Goal: Leave review/rating: Share an evaluation or opinion about a product, service, or content

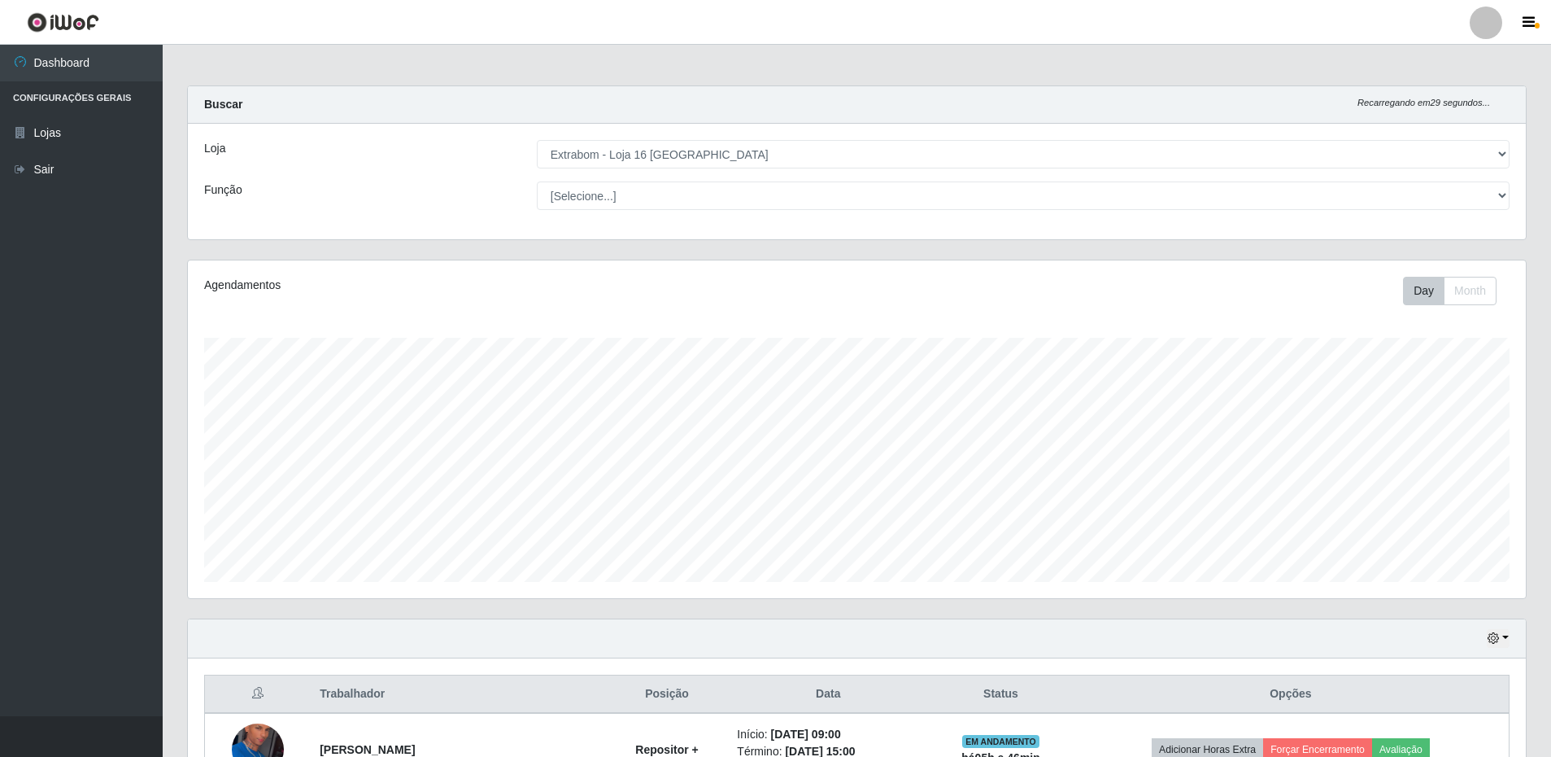
select select "450"
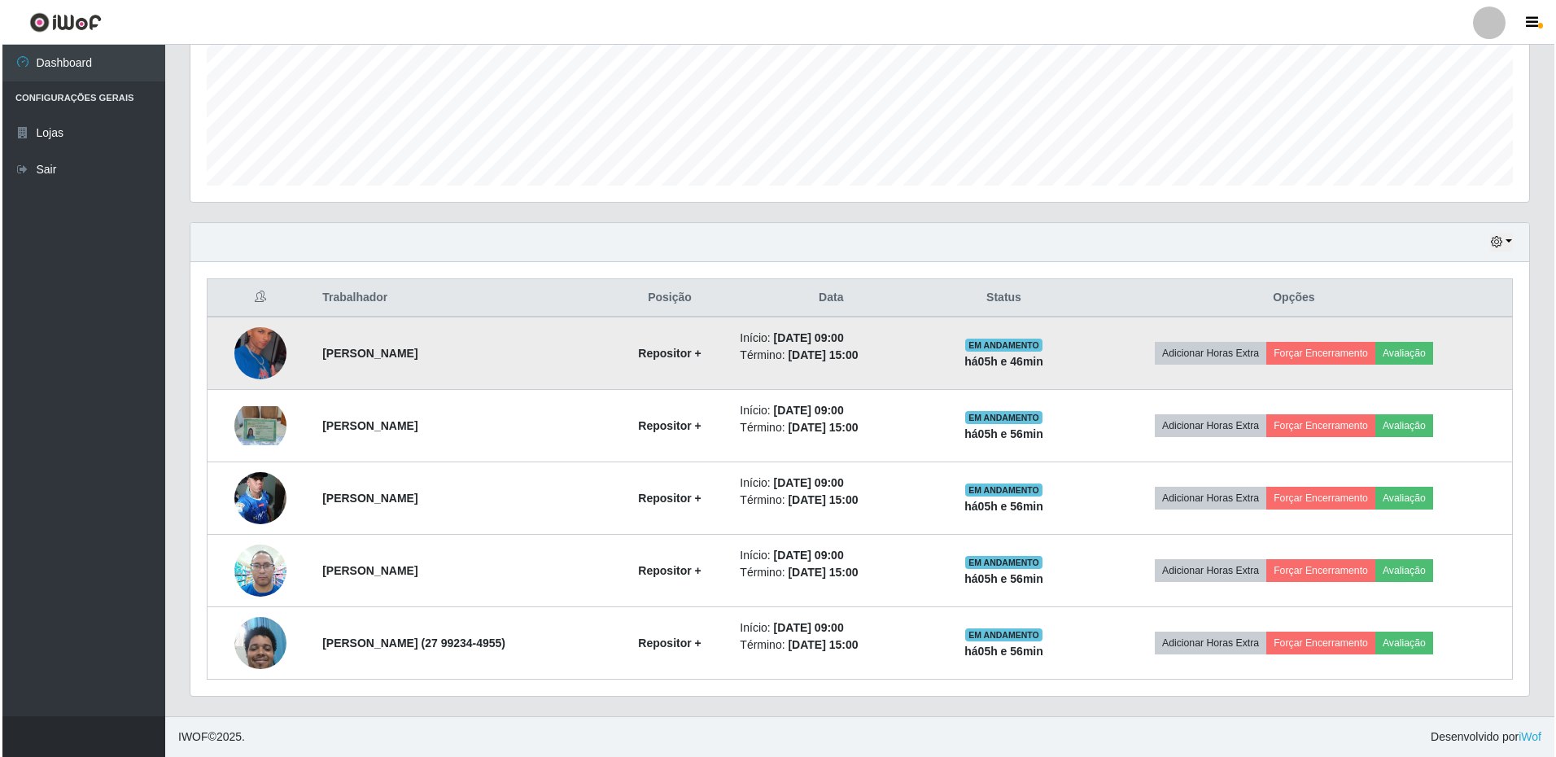
scroll to position [338, 1338]
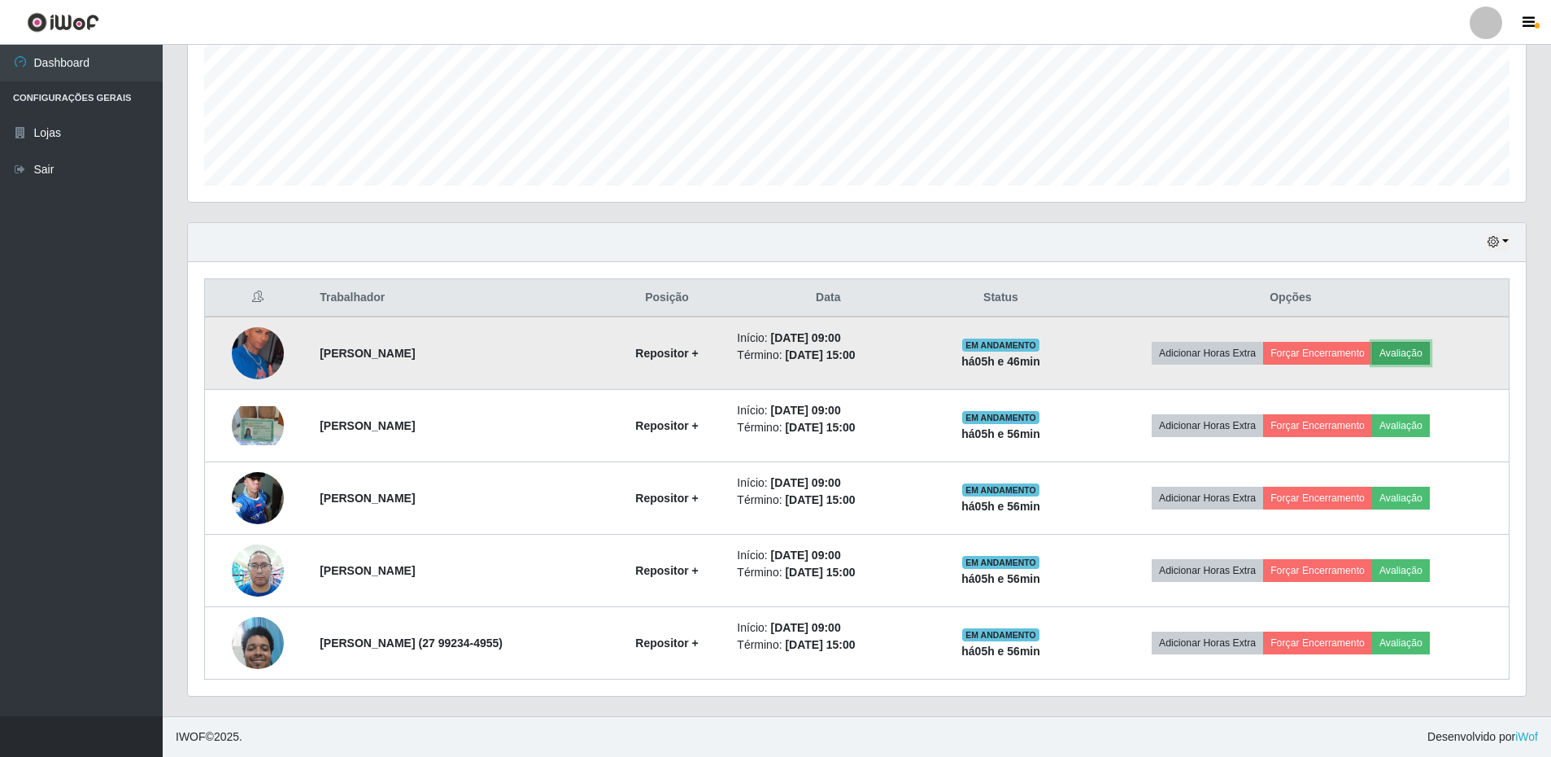
click at [1400, 360] on button "Avaliação" at bounding box center [1401, 353] width 58 height 23
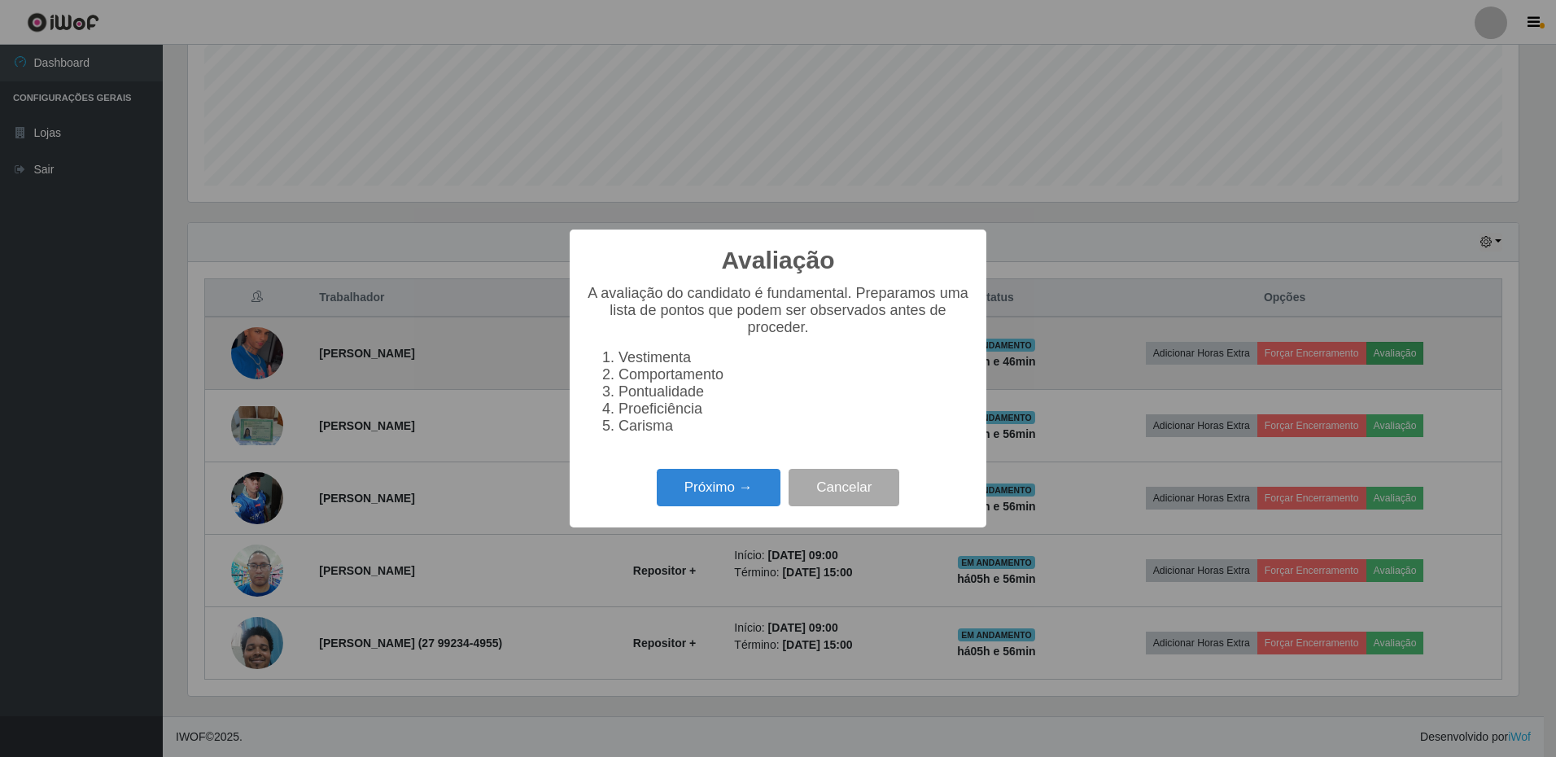
scroll to position [338, 1330]
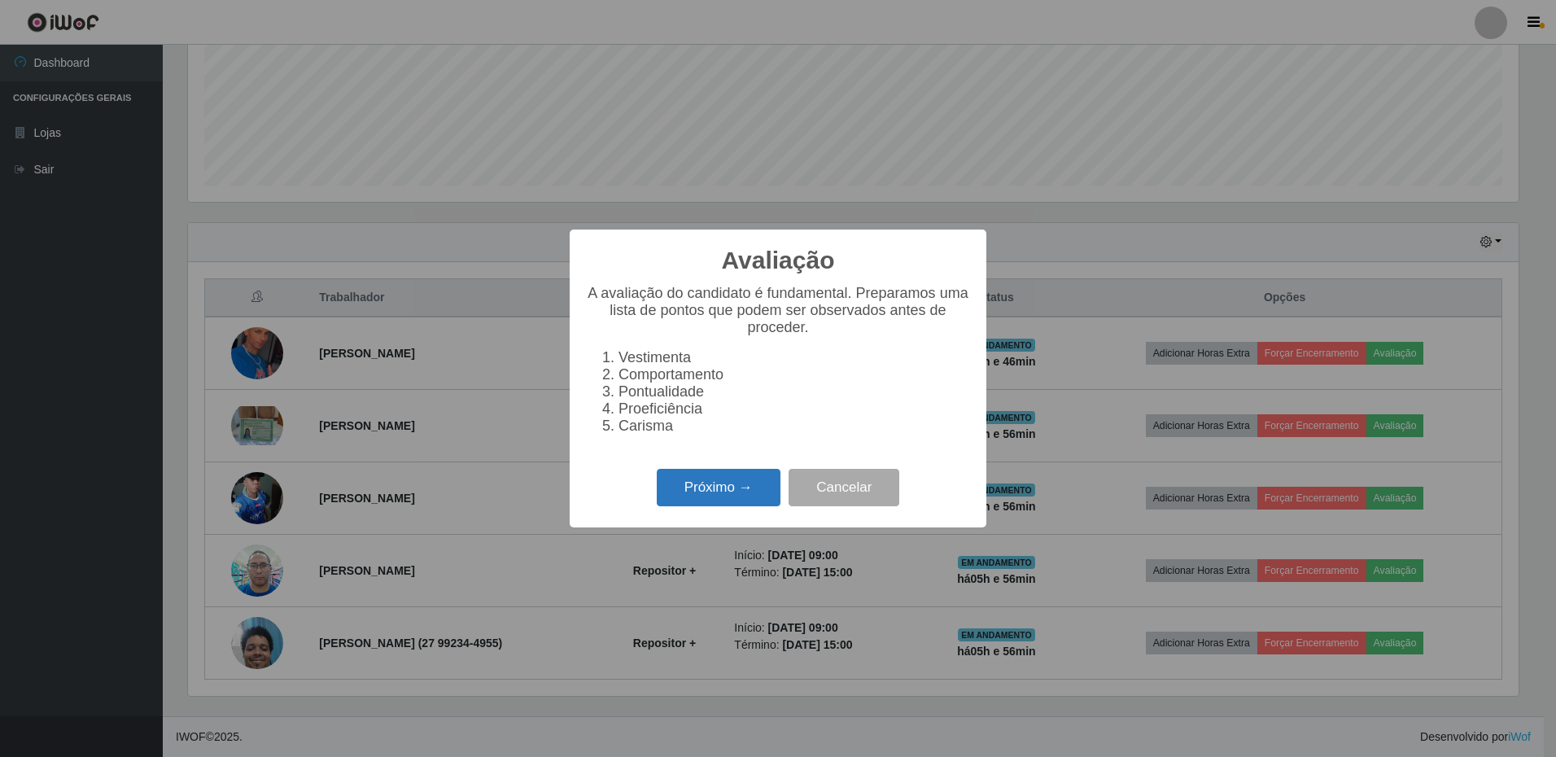
click at [729, 501] on button "Próximo →" at bounding box center [719, 488] width 124 height 38
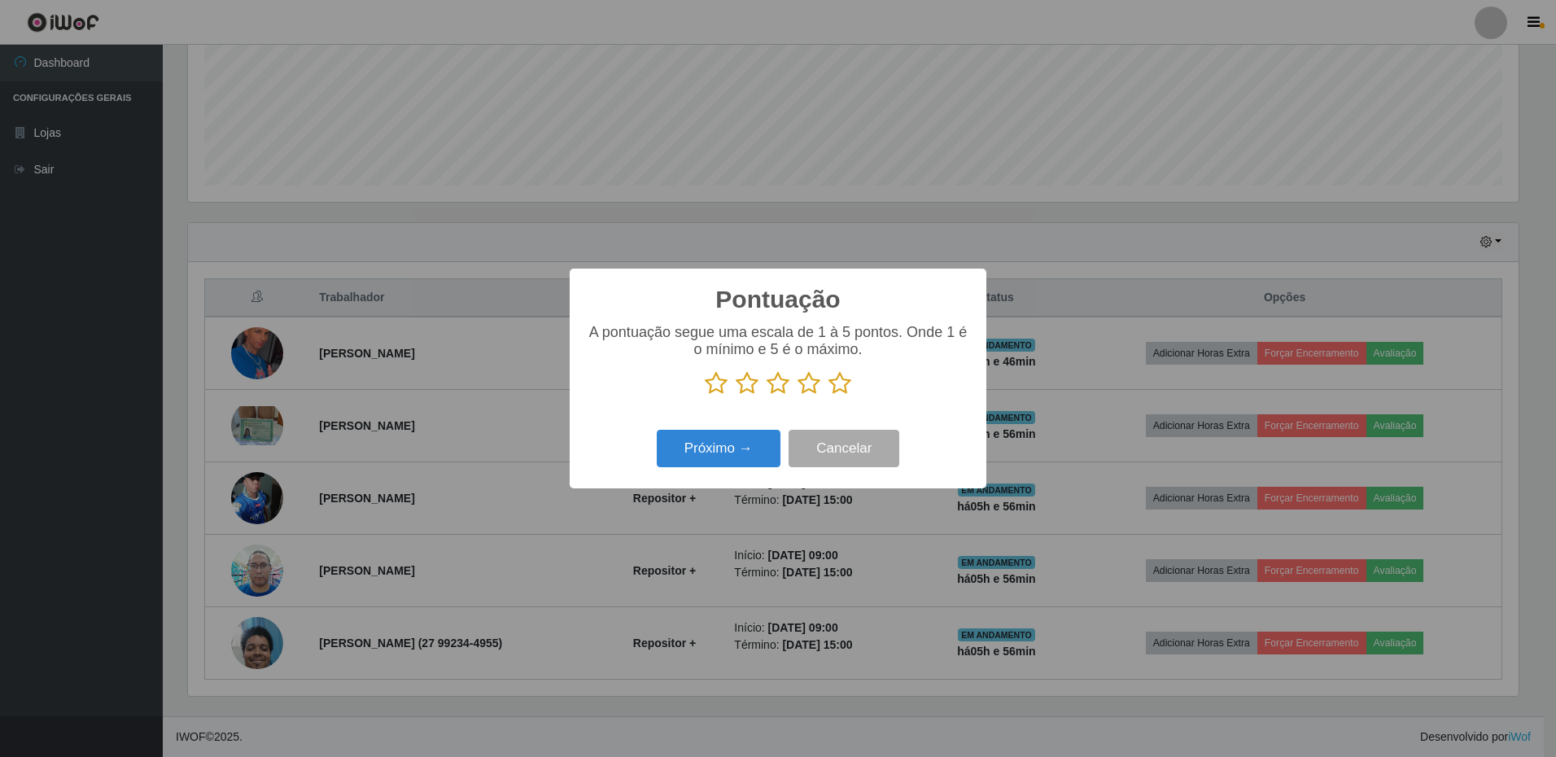
click at [817, 386] on icon at bounding box center [808, 383] width 23 height 24
click at [797, 395] on input "radio" at bounding box center [797, 395] width 0 height 0
click at [742, 452] on button "Próximo →" at bounding box center [719, 449] width 124 height 38
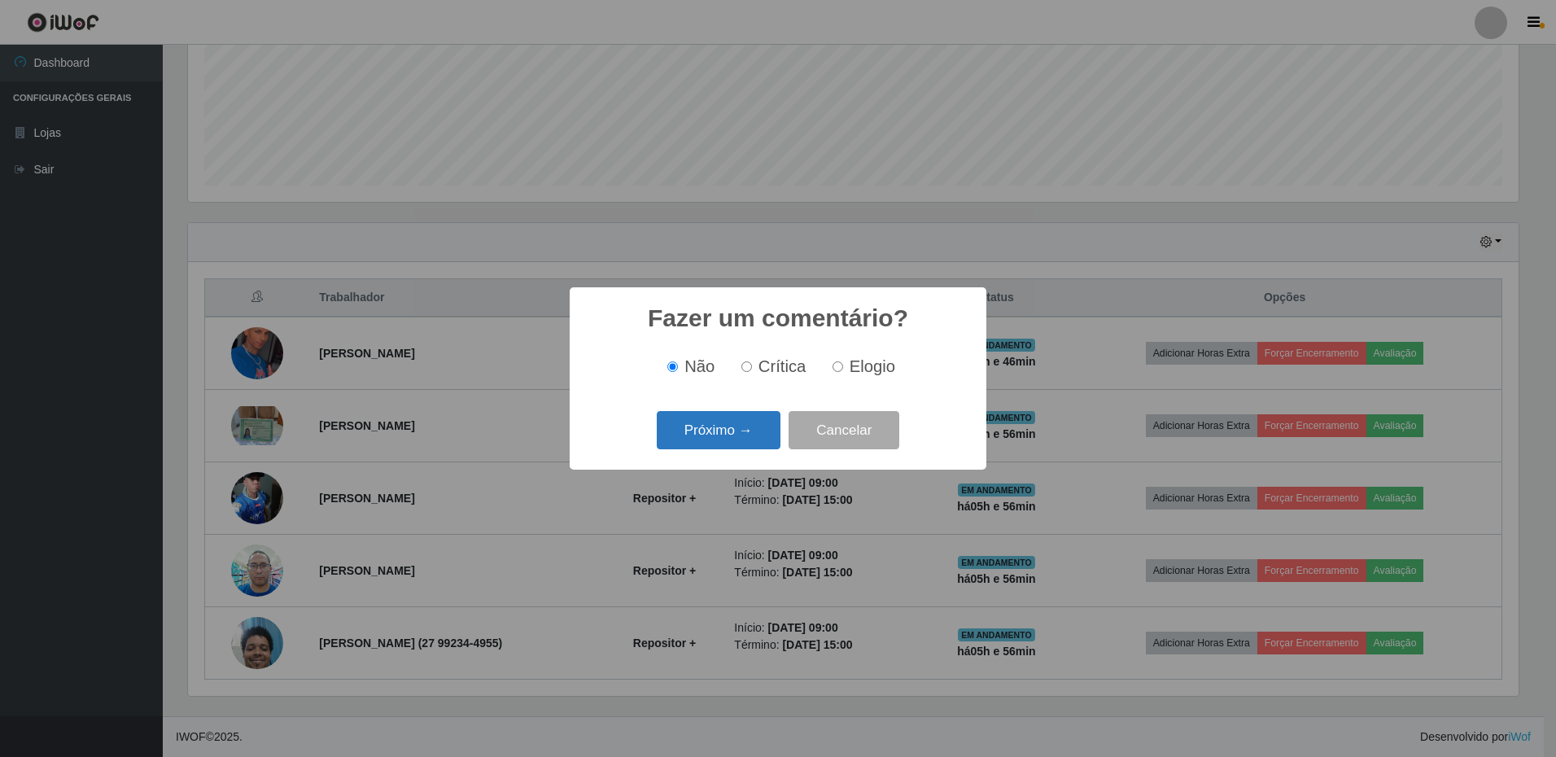
click at [744, 434] on button "Próximo →" at bounding box center [719, 430] width 124 height 38
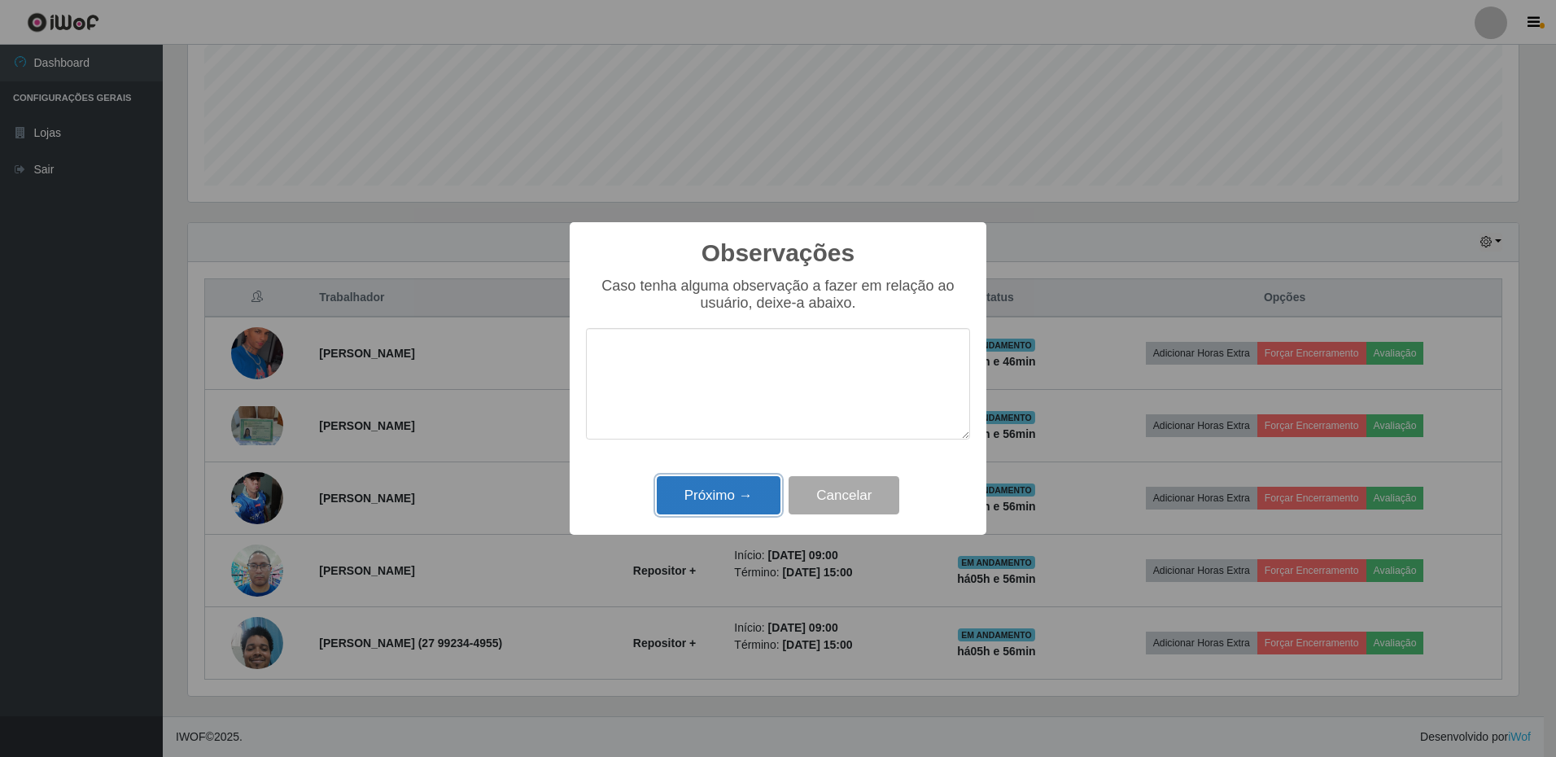
click at [734, 482] on button "Próximo →" at bounding box center [719, 495] width 124 height 38
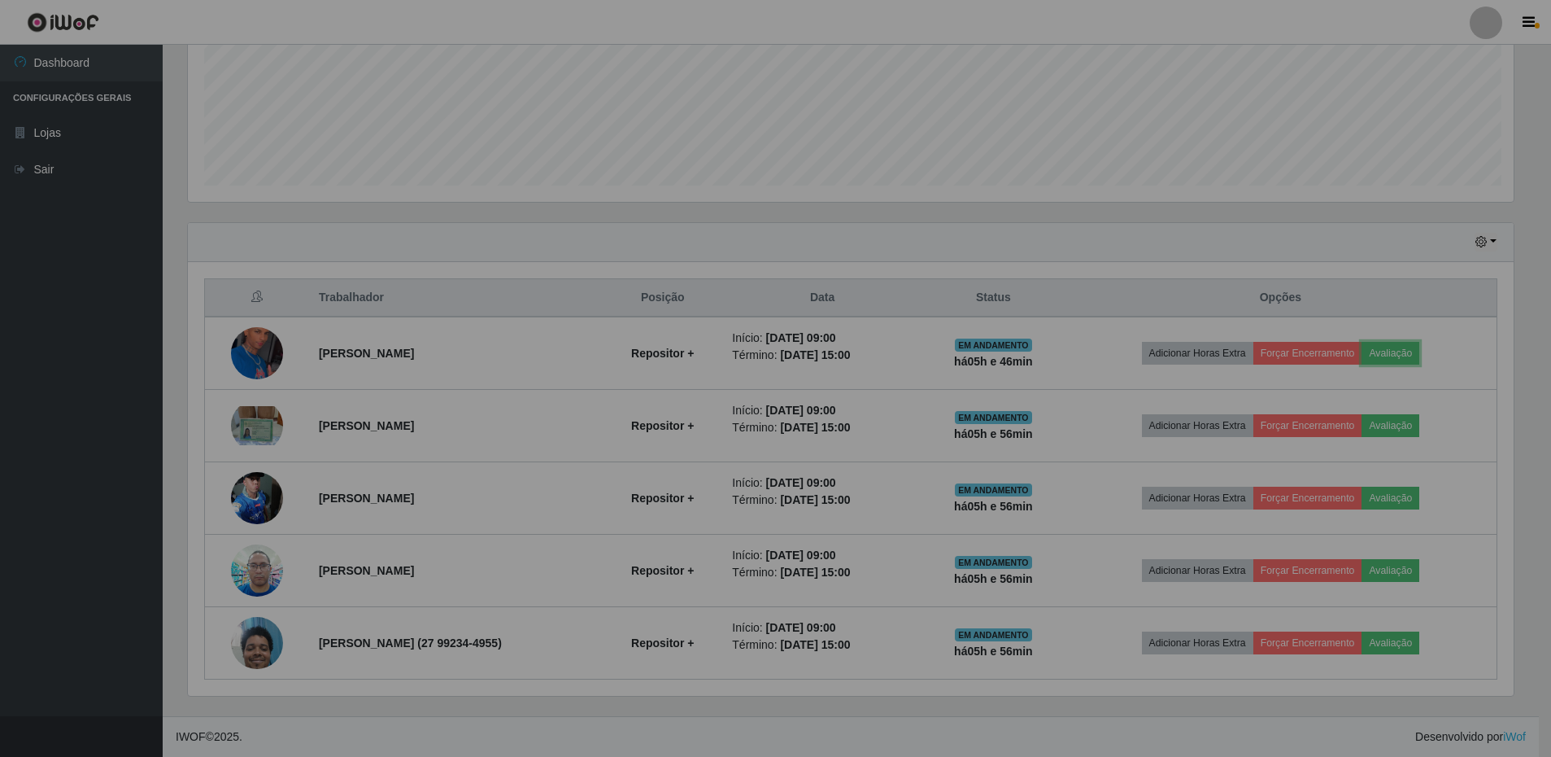
scroll to position [338, 1338]
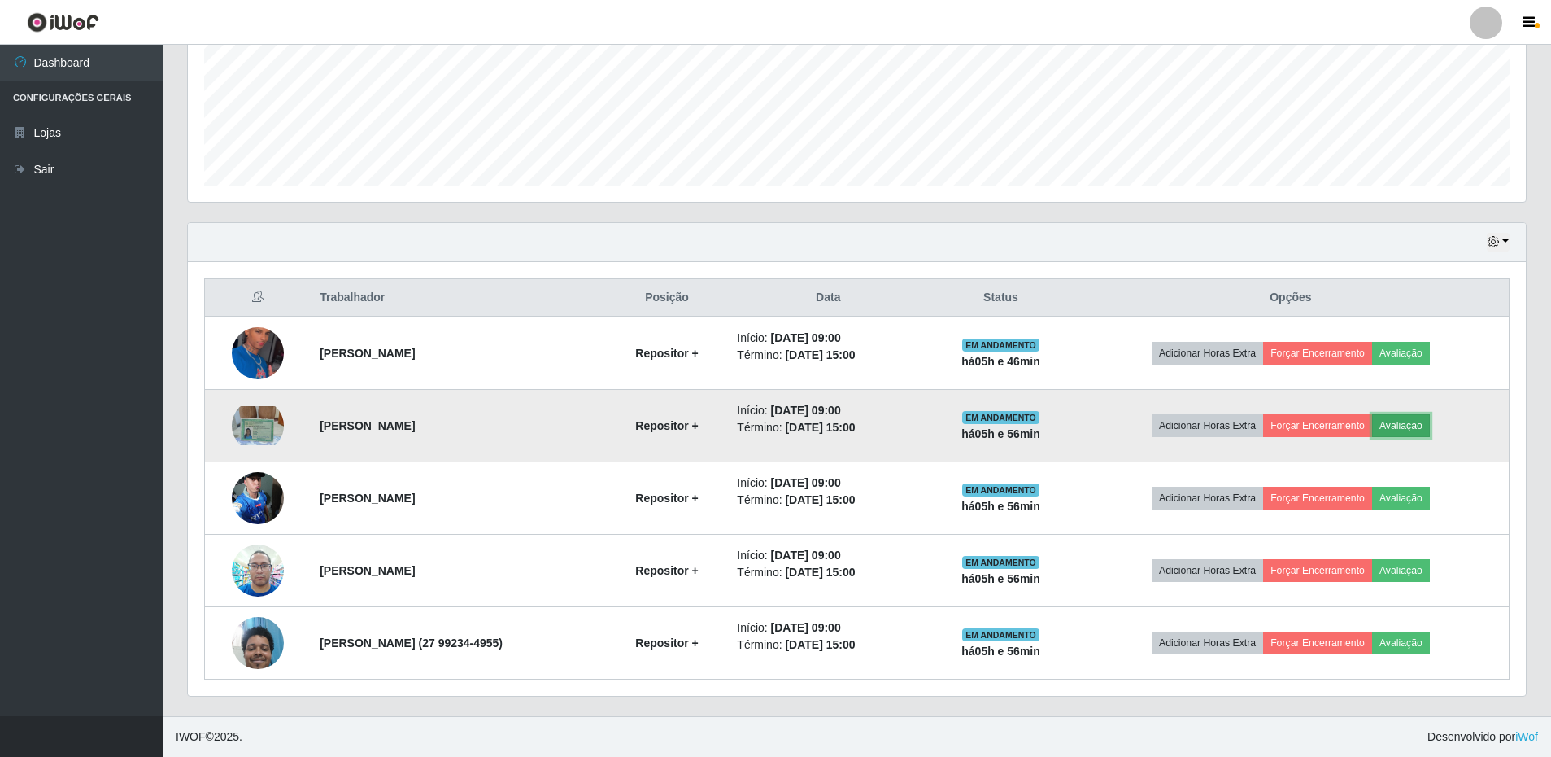
click at [1411, 423] on button "Avaliação" at bounding box center [1401, 425] width 58 height 23
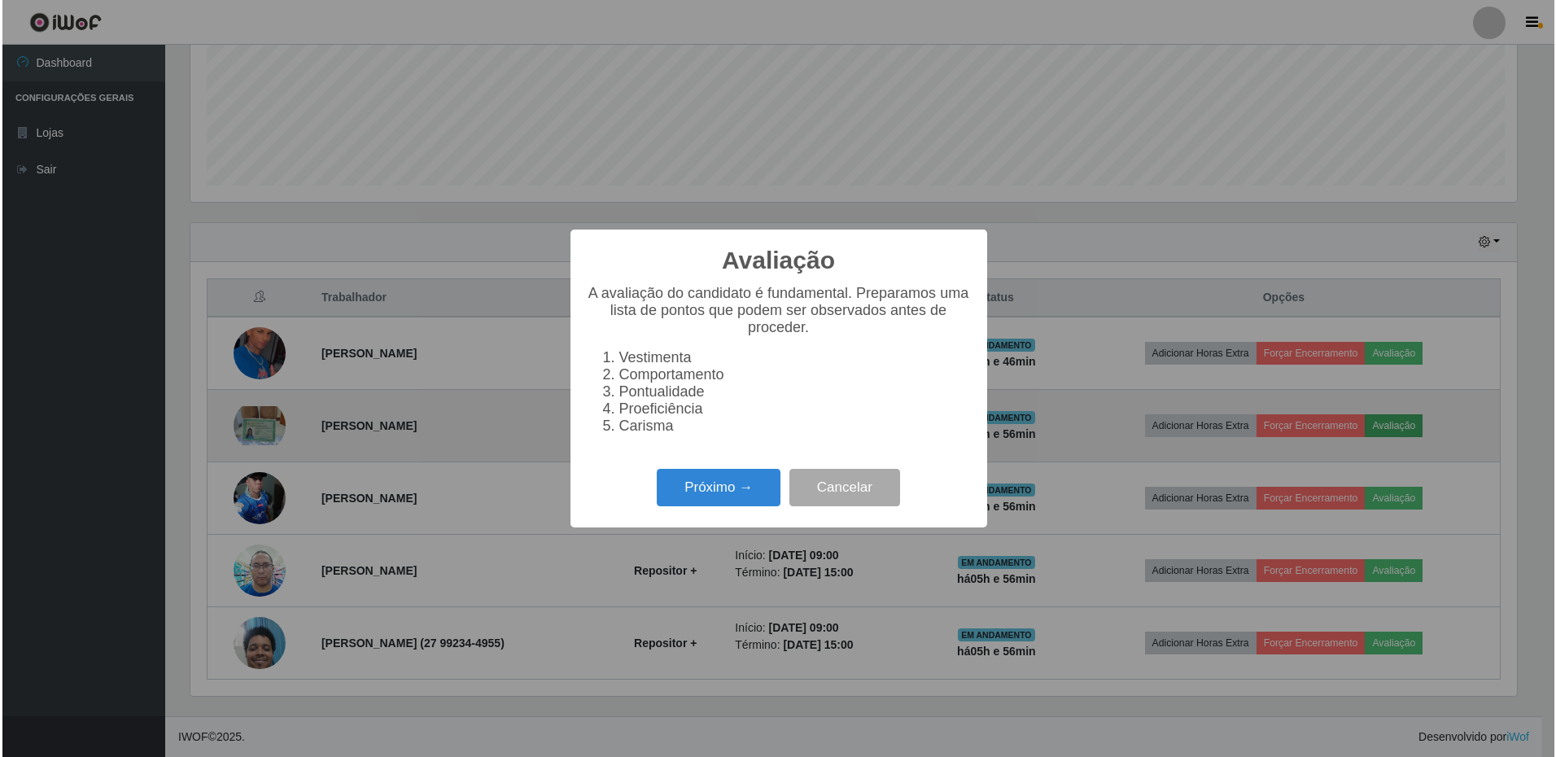
scroll to position [338, 1330]
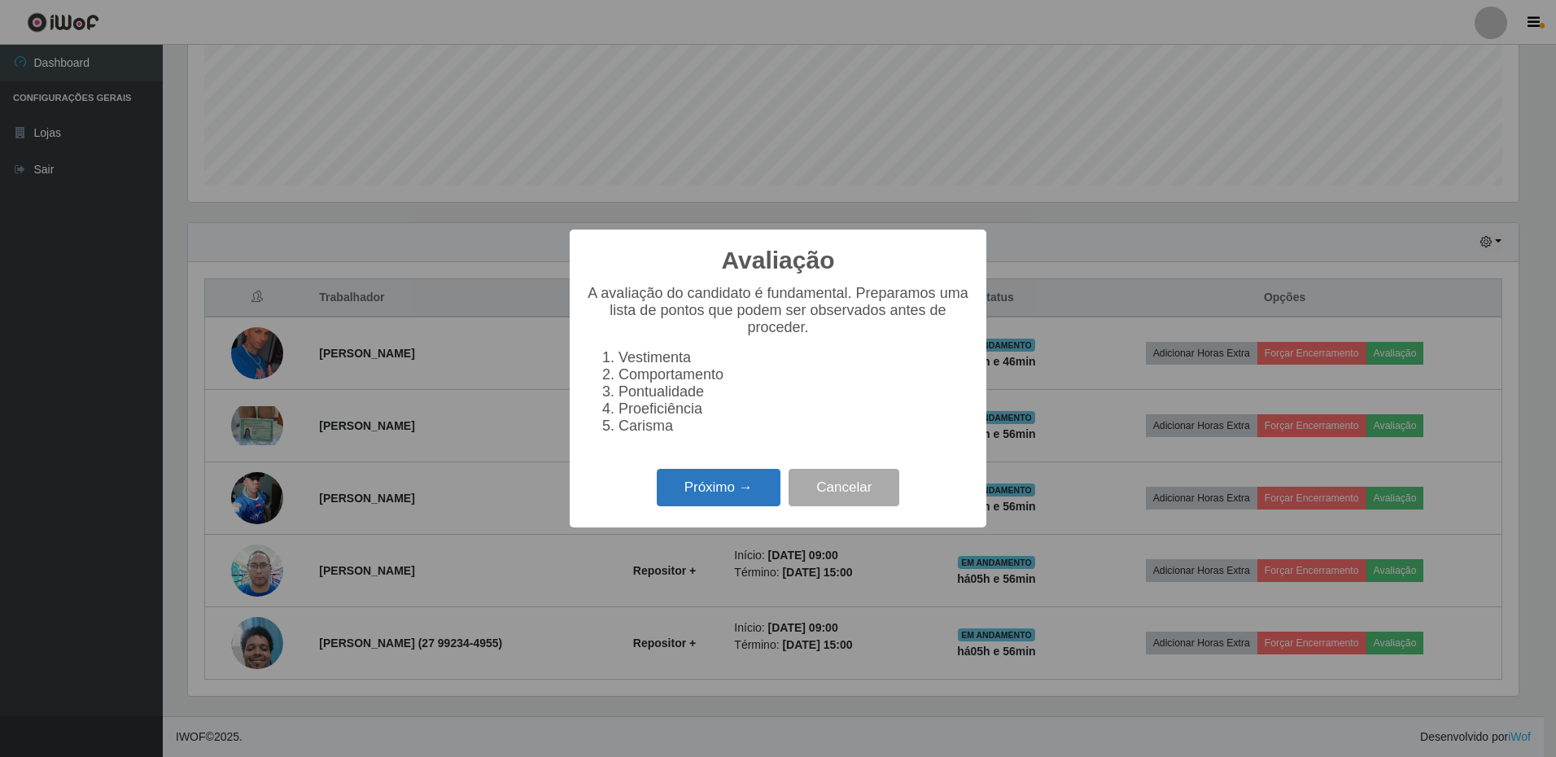
click at [750, 495] on button "Próximo →" at bounding box center [719, 488] width 124 height 38
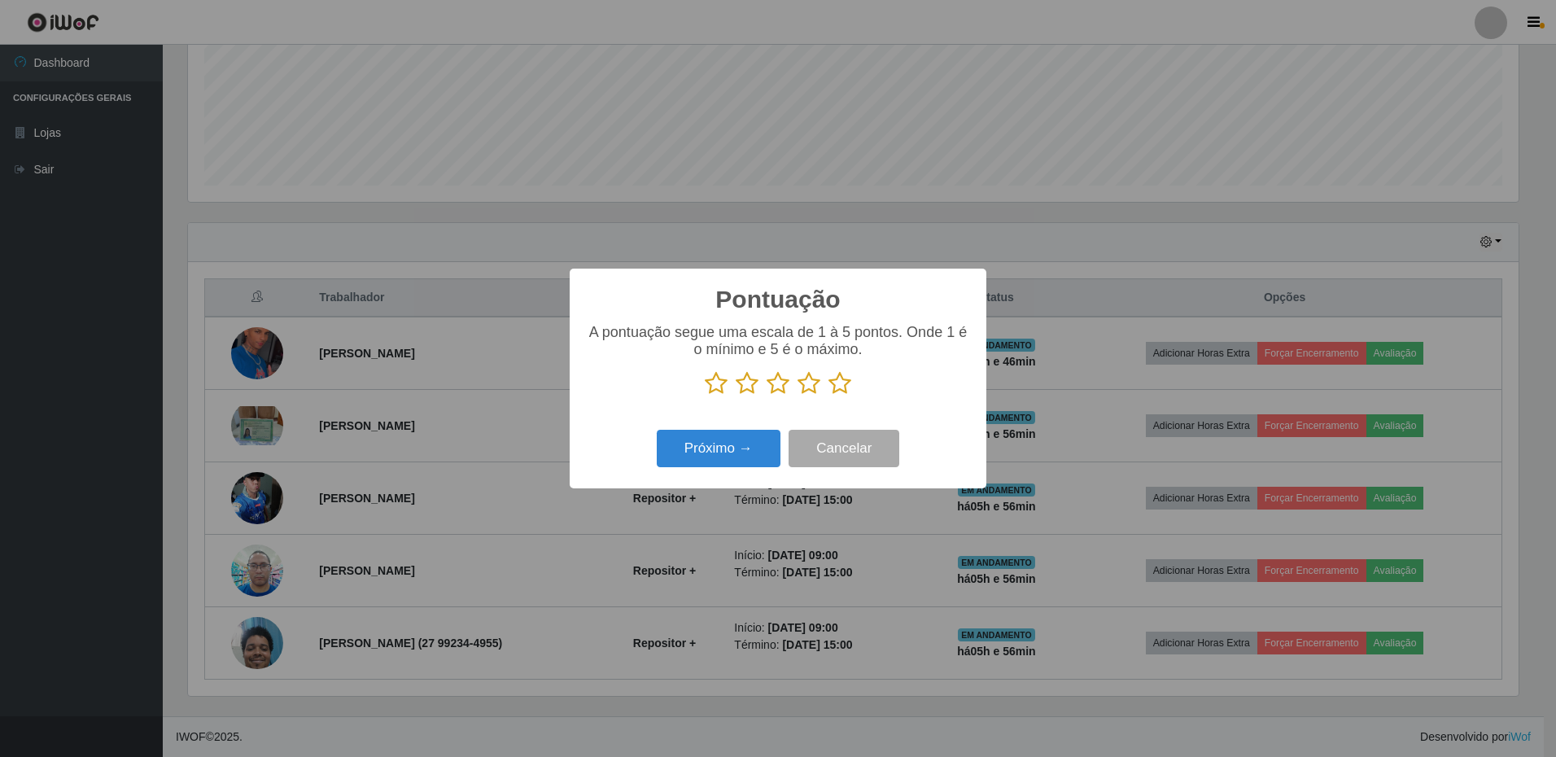
click at [837, 391] on icon at bounding box center [839, 383] width 23 height 24
click at [828, 395] on input "radio" at bounding box center [828, 395] width 0 height 0
click at [760, 458] on button "Próximo →" at bounding box center [719, 449] width 124 height 38
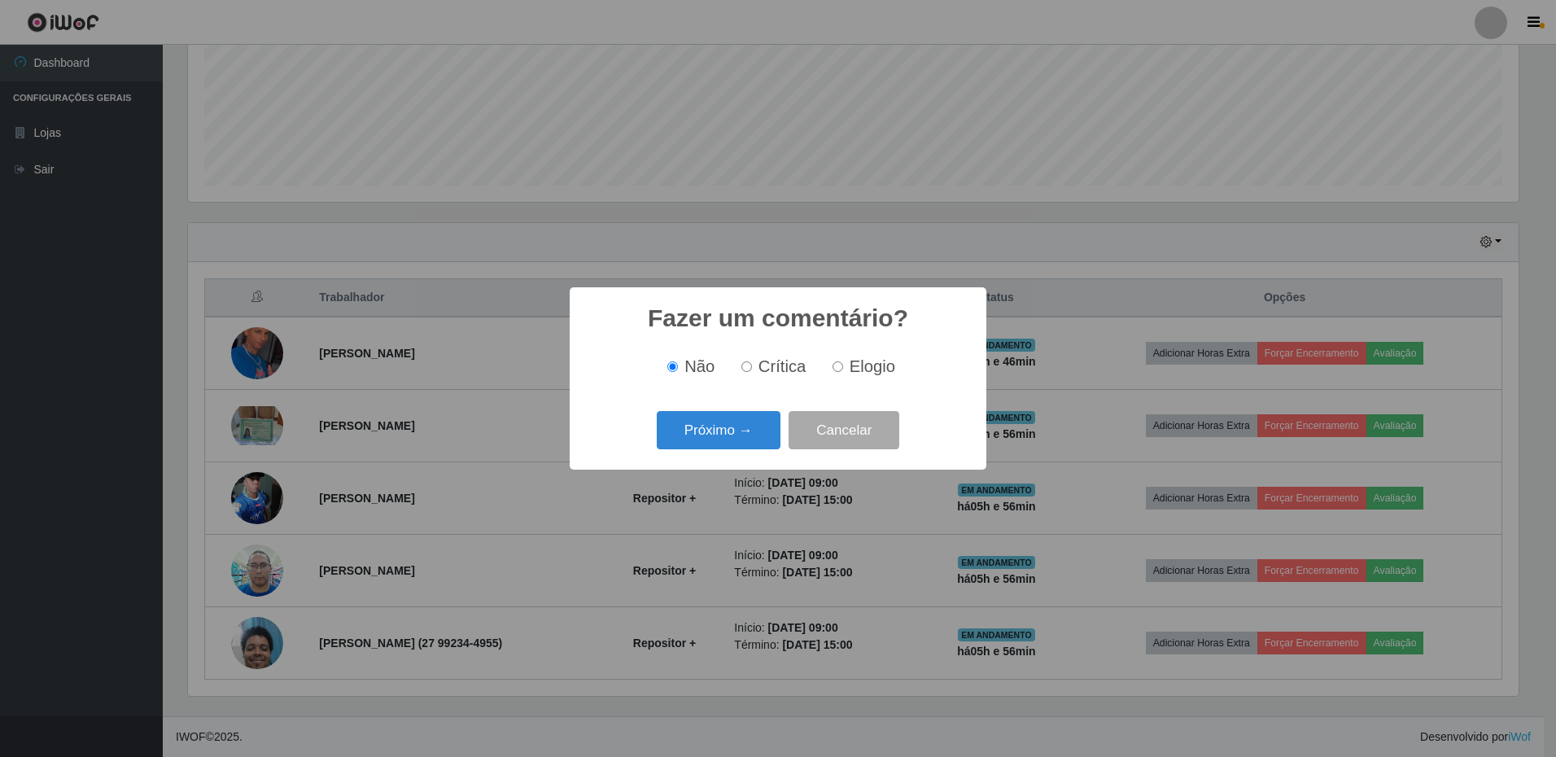
click at [839, 367] on input "Elogio" at bounding box center [837, 366] width 11 height 11
radio input "true"
click at [751, 426] on button "Próximo →" at bounding box center [719, 430] width 124 height 38
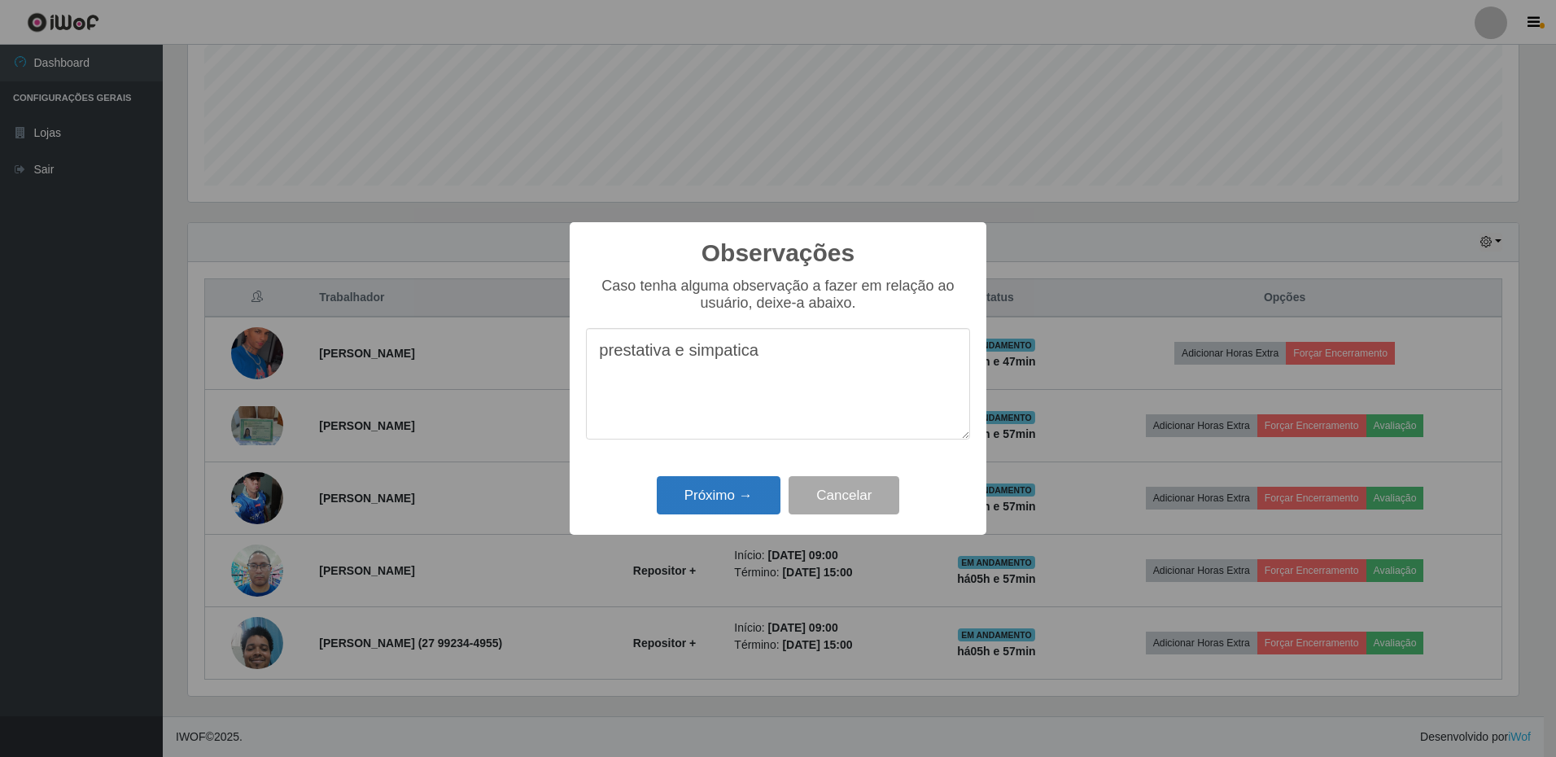
type textarea "prestativa e simpatica"
click at [735, 500] on button "Próximo →" at bounding box center [719, 495] width 124 height 38
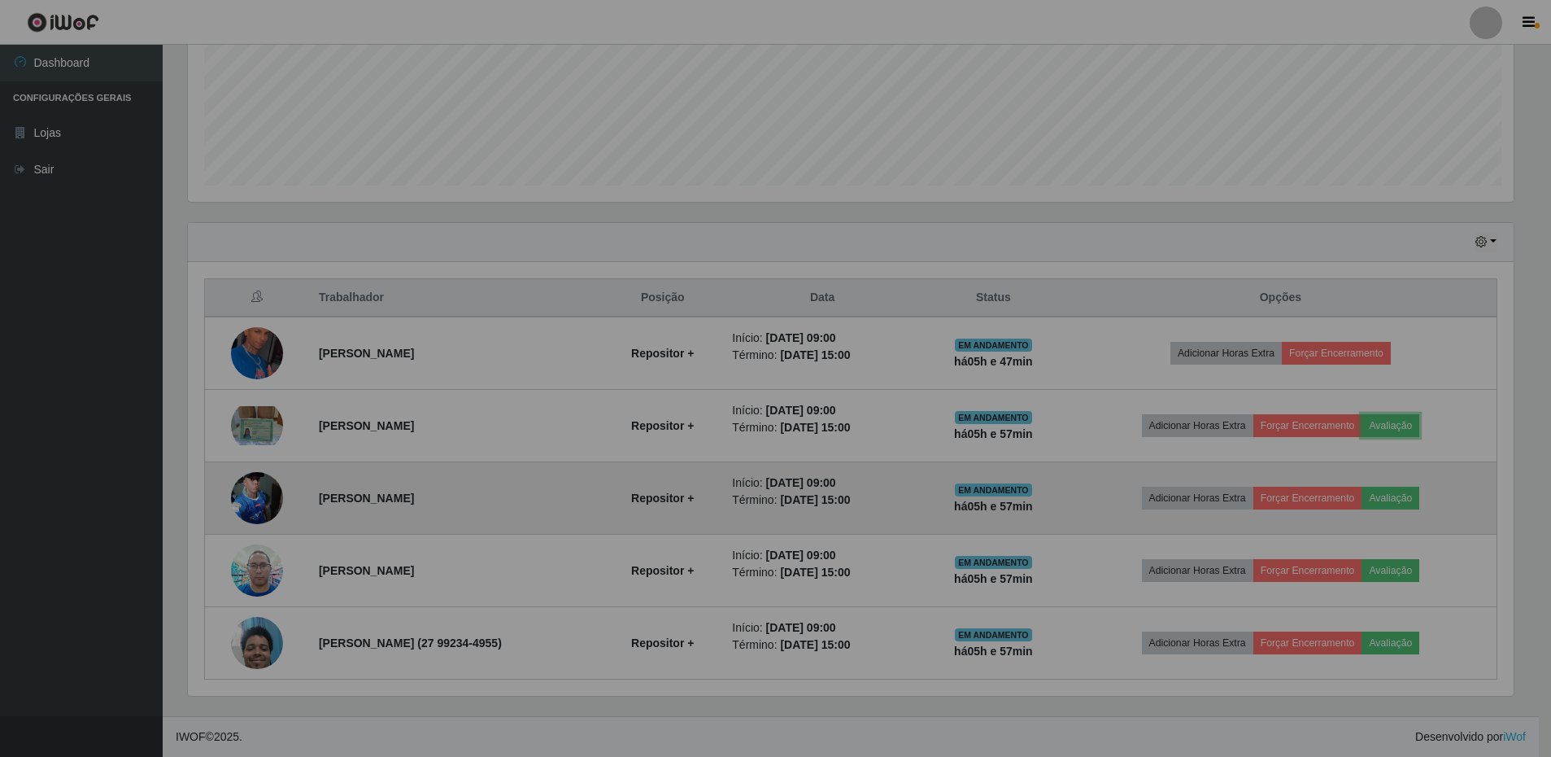
scroll to position [338, 1338]
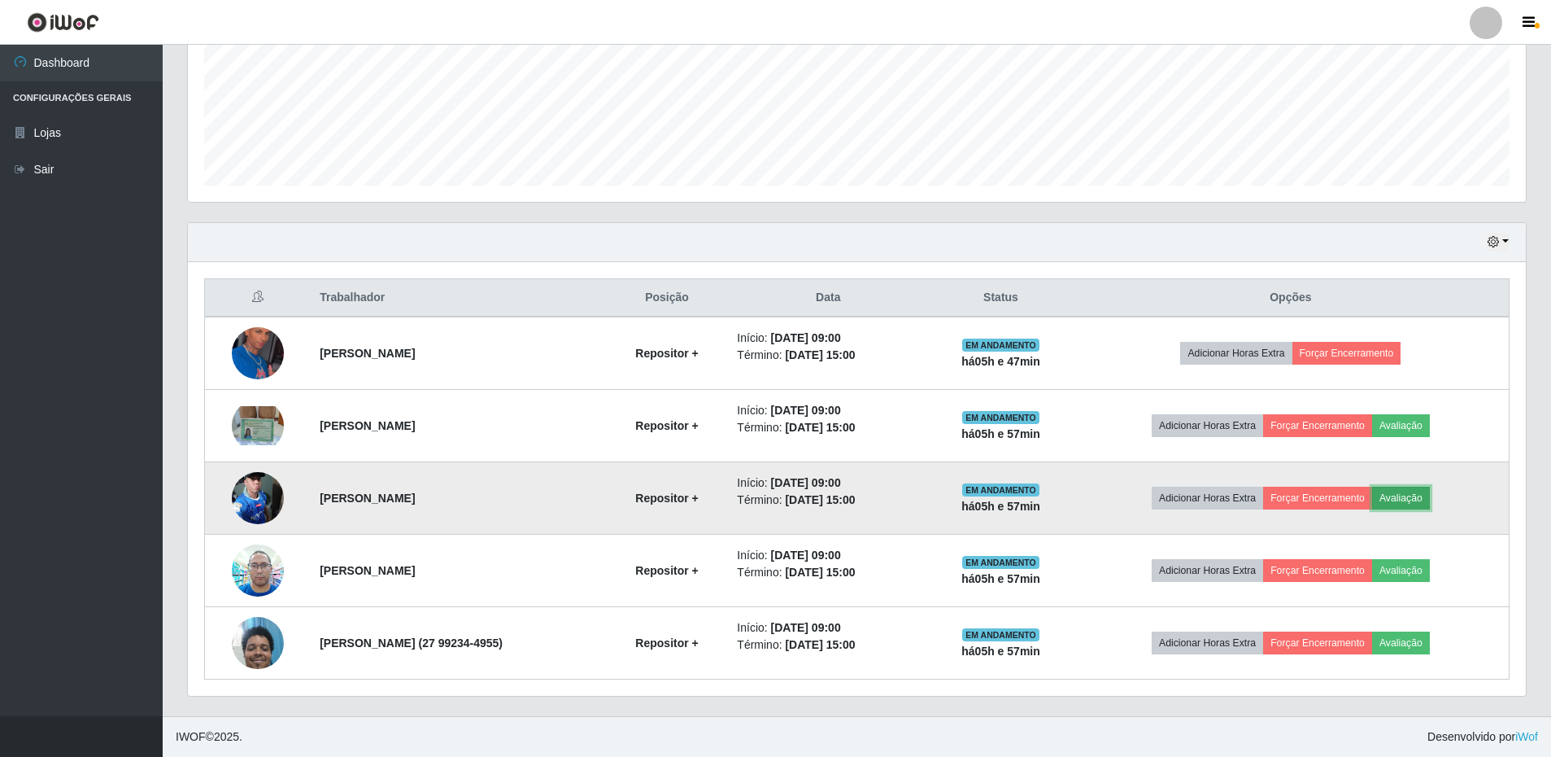
click at [1430, 495] on button "Avaliação" at bounding box center [1401, 498] width 58 height 23
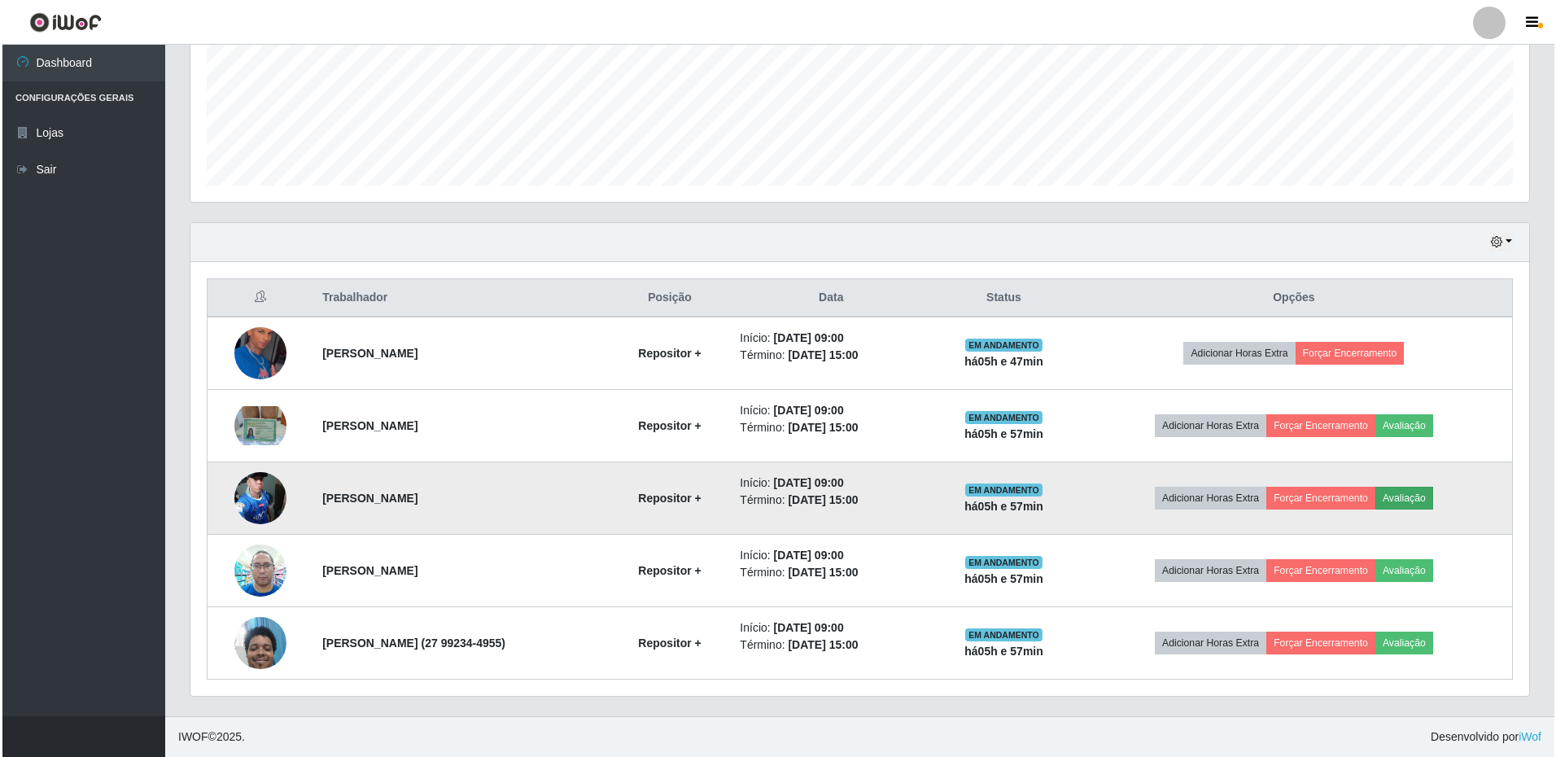
scroll to position [338, 1330]
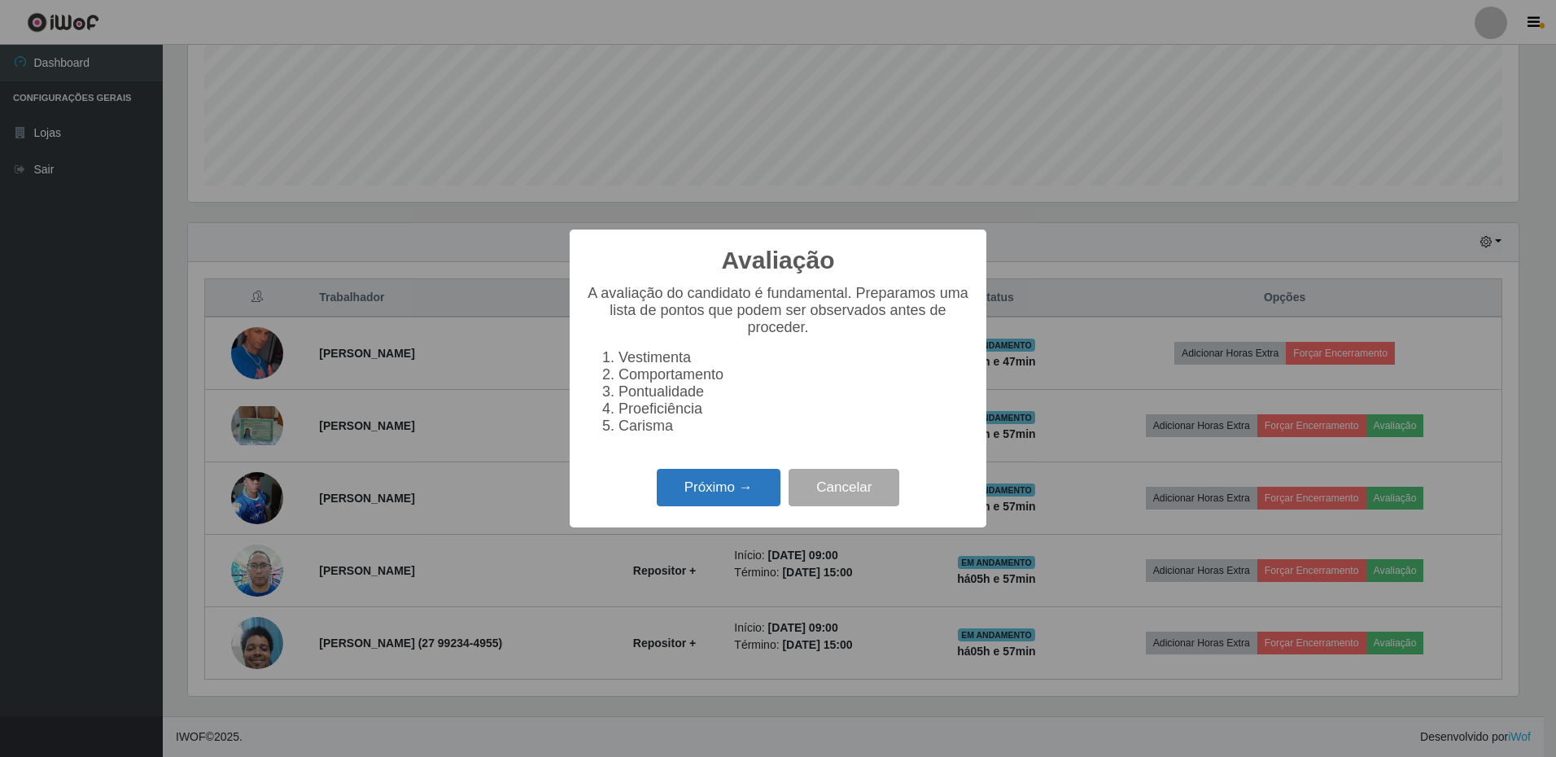
click at [723, 490] on button "Próximo →" at bounding box center [719, 488] width 124 height 38
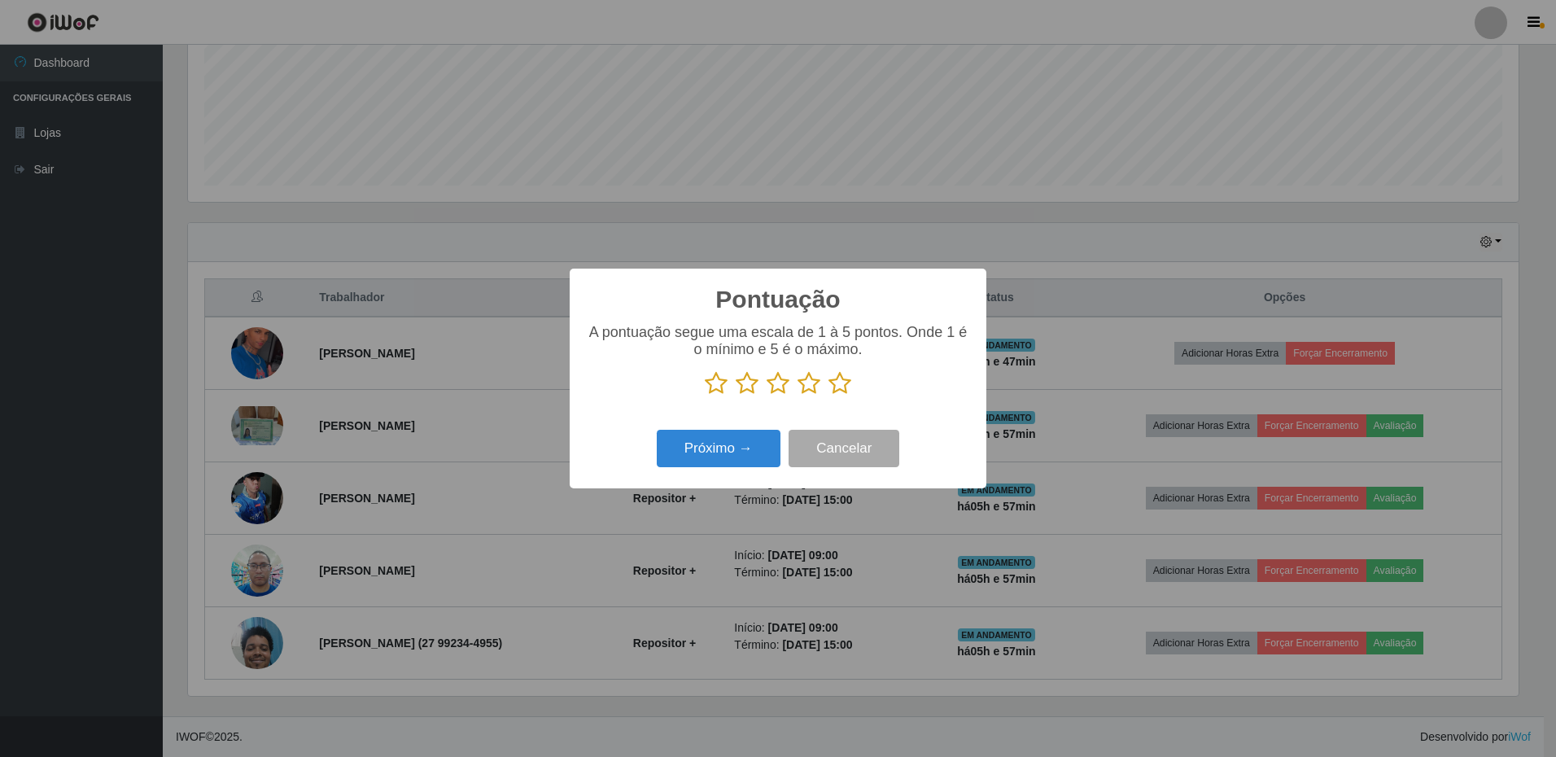
click at [828, 381] on icon at bounding box center [839, 383] width 23 height 24
click at [828, 395] on input "radio" at bounding box center [828, 395] width 0 height 0
click at [722, 448] on button "Próximo →" at bounding box center [719, 449] width 124 height 38
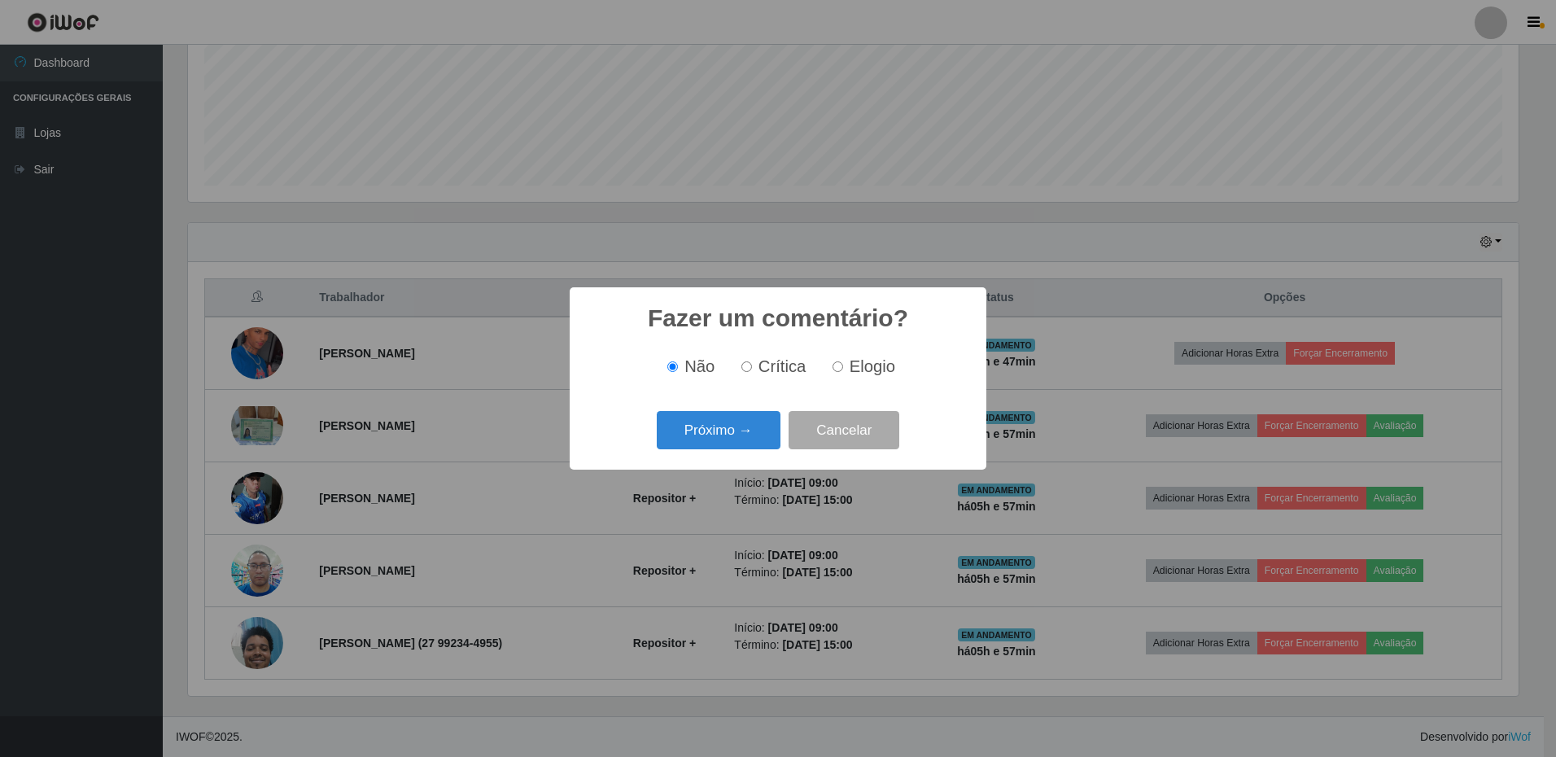
click at [838, 367] on input "Elogio" at bounding box center [837, 366] width 11 height 11
radio input "true"
click at [735, 427] on button "Próximo →" at bounding box center [719, 430] width 124 height 38
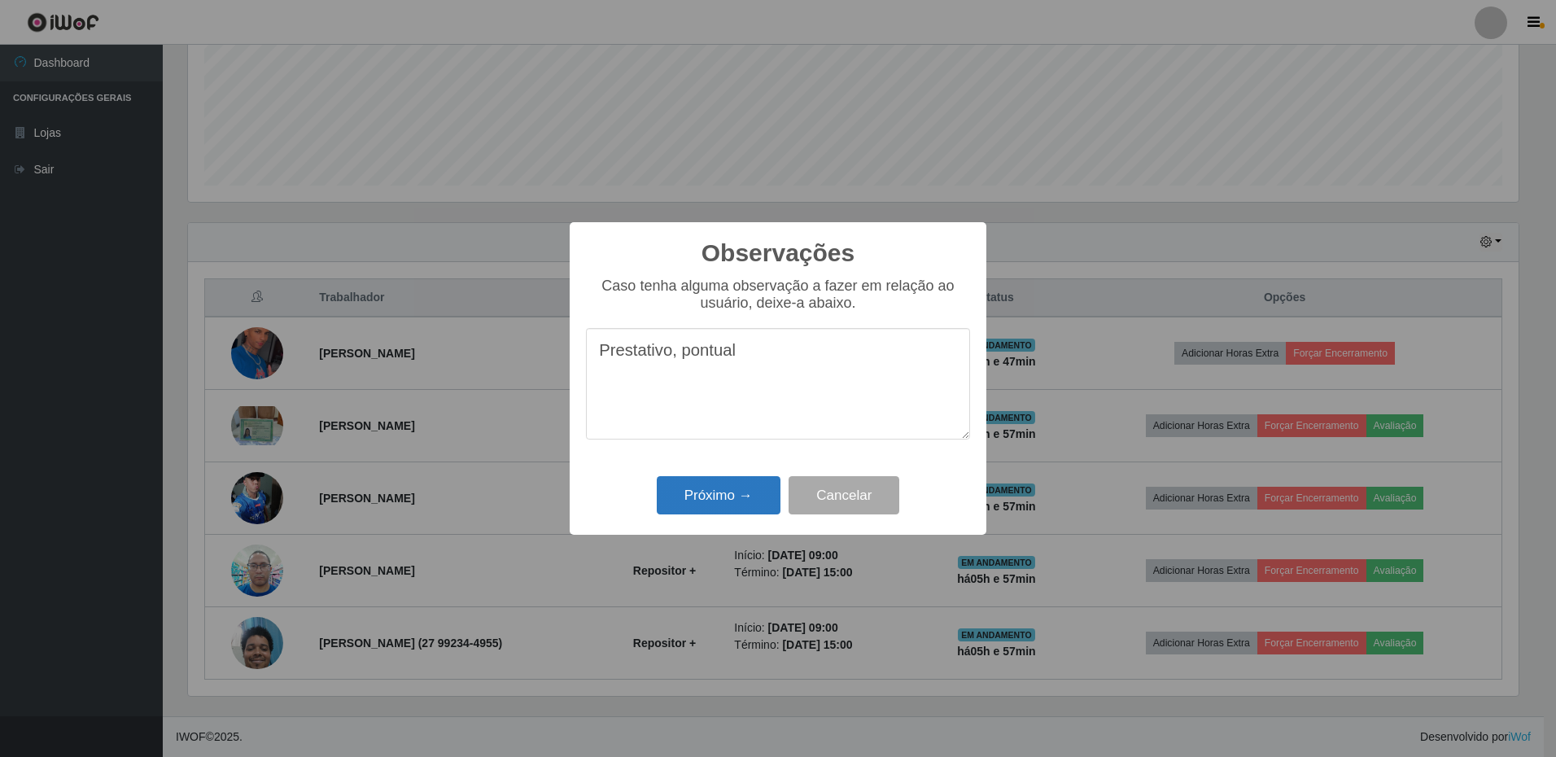
type textarea "Prestativo, pontual"
click at [708, 507] on button "Próximo →" at bounding box center [719, 495] width 124 height 38
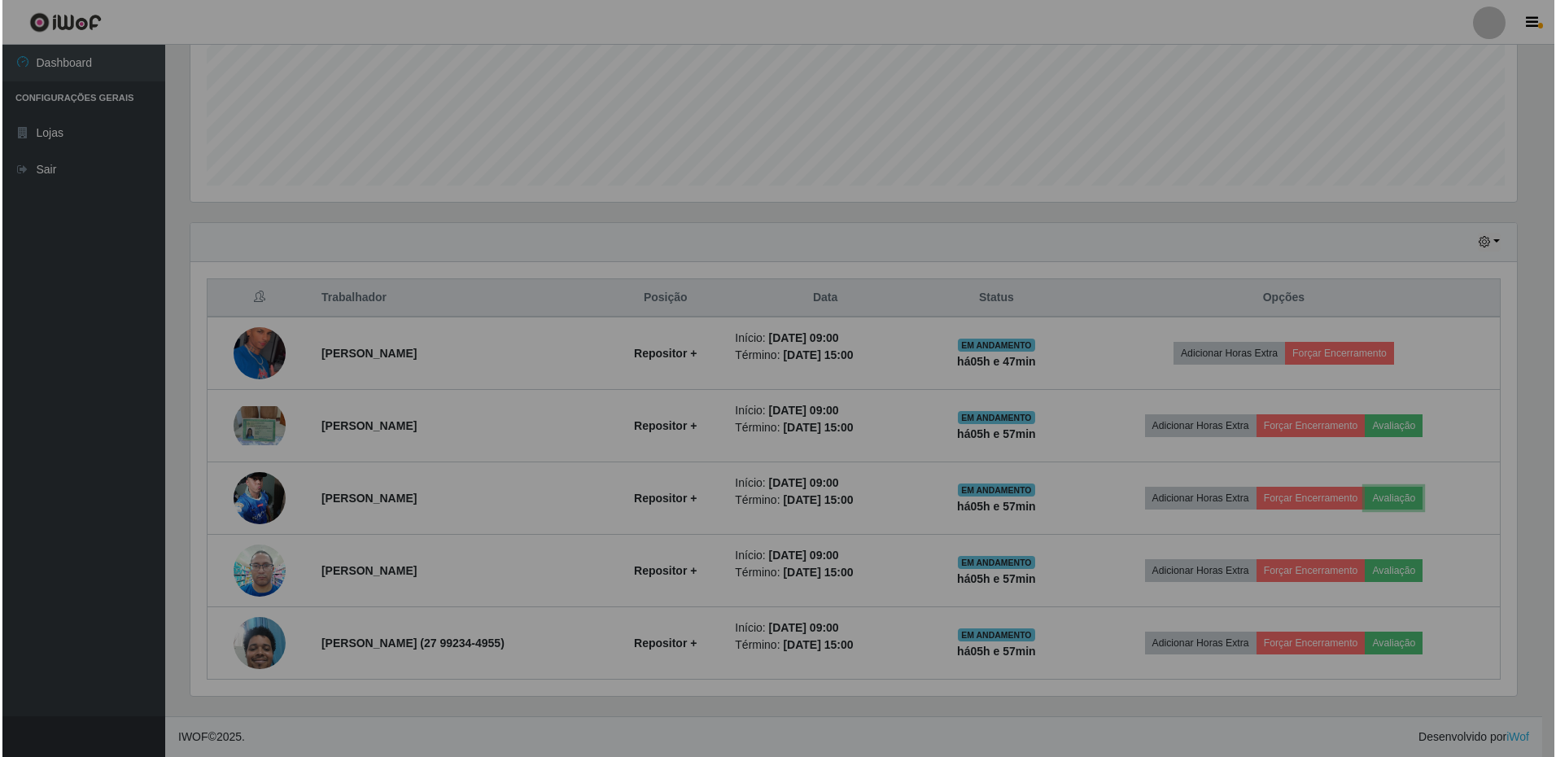
scroll to position [338, 1338]
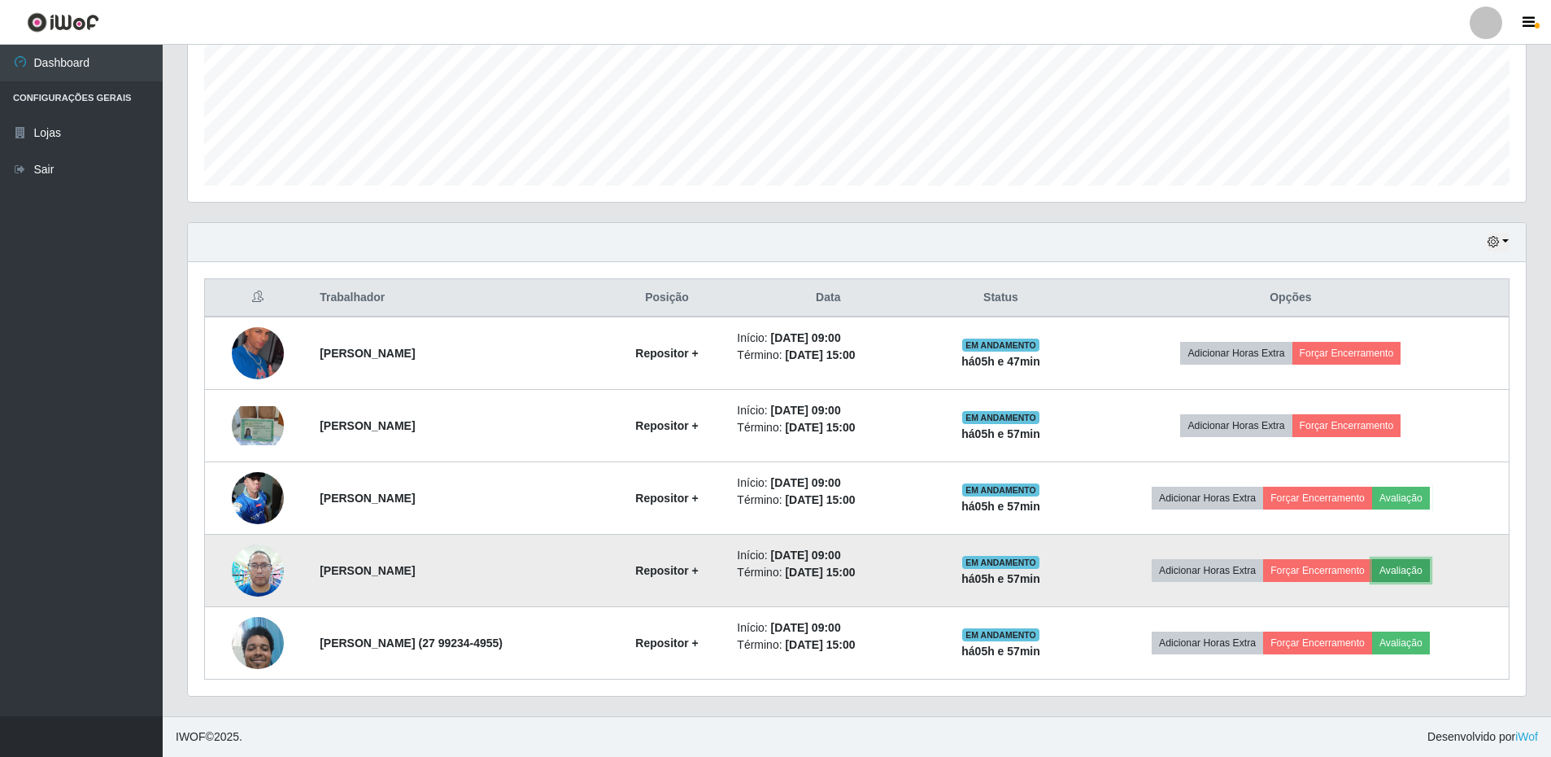
click at [1421, 566] on button "Avaliação" at bounding box center [1401, 570] width 58 height 23
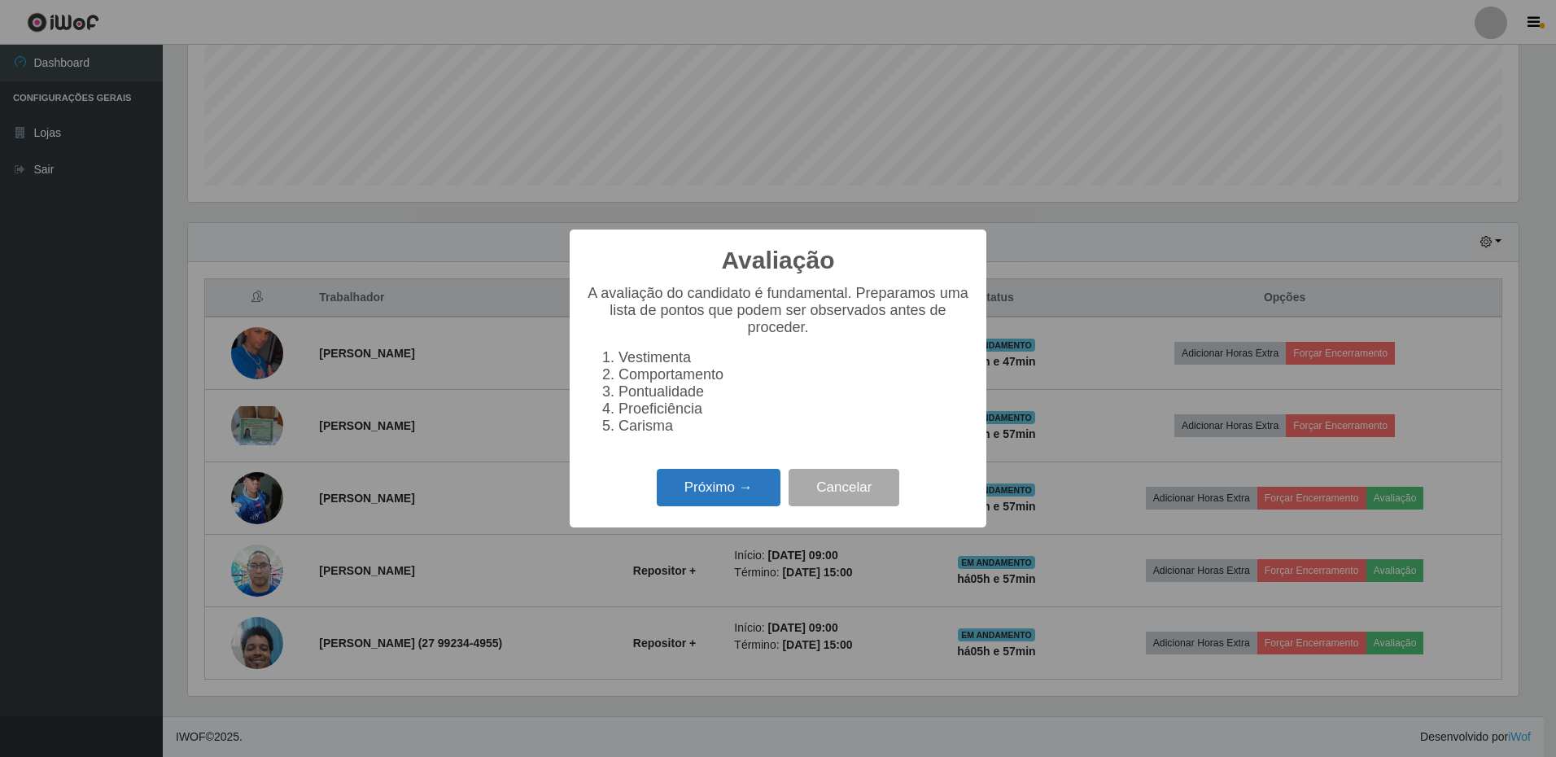
click at [754, 498] on button "Próximo →" at bounding box center [719, 488] width 124 height 38
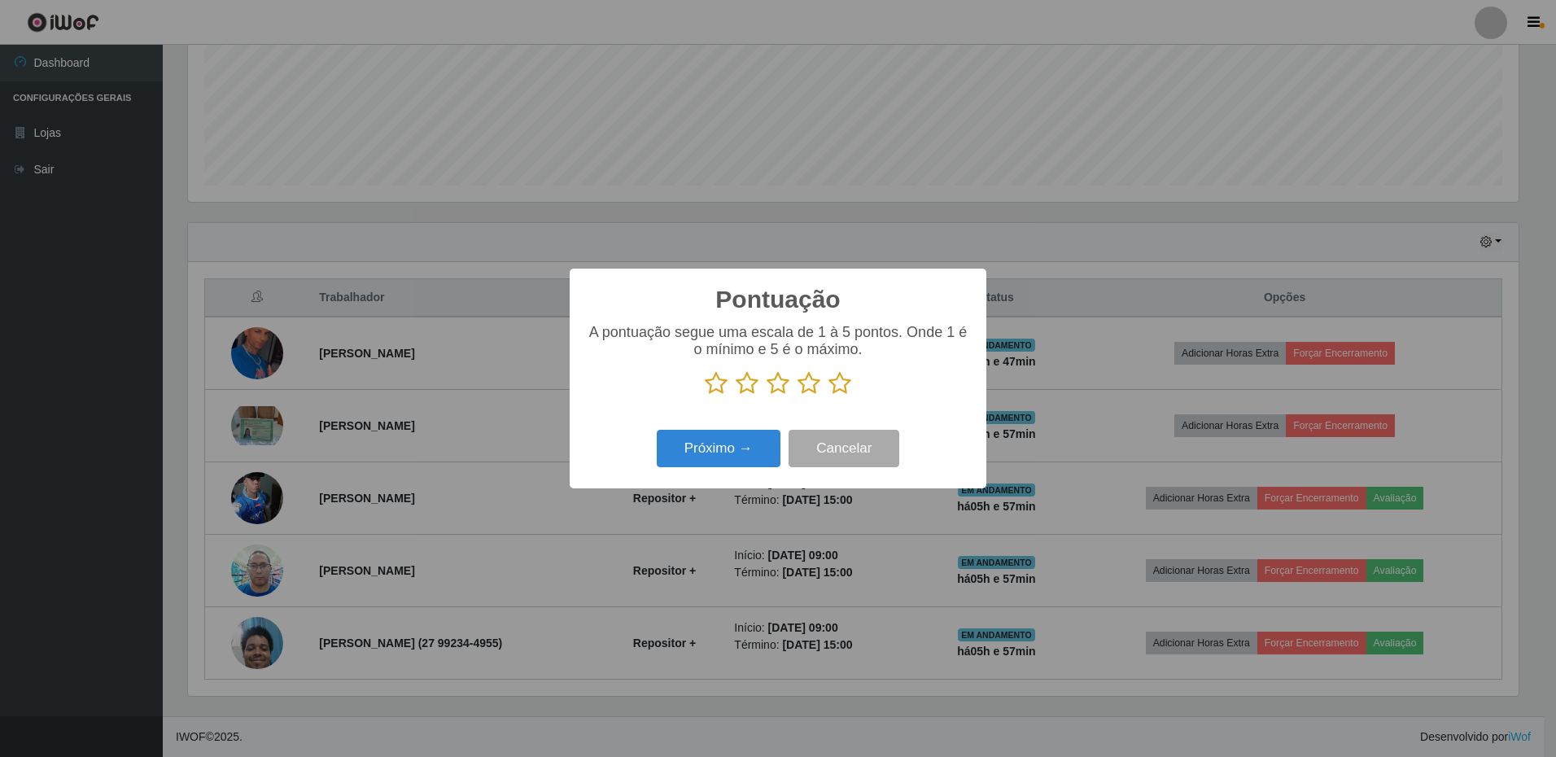
click at [839, 388] on icon at bounding box center [839, 383] width 23 height 24
click at [828, 395] on input "radio" at bounding box center [828, 395] width 0 height 0
click at [729, 456] on button "Próximo →" at bounding box center [719, 449] width 124 height 38
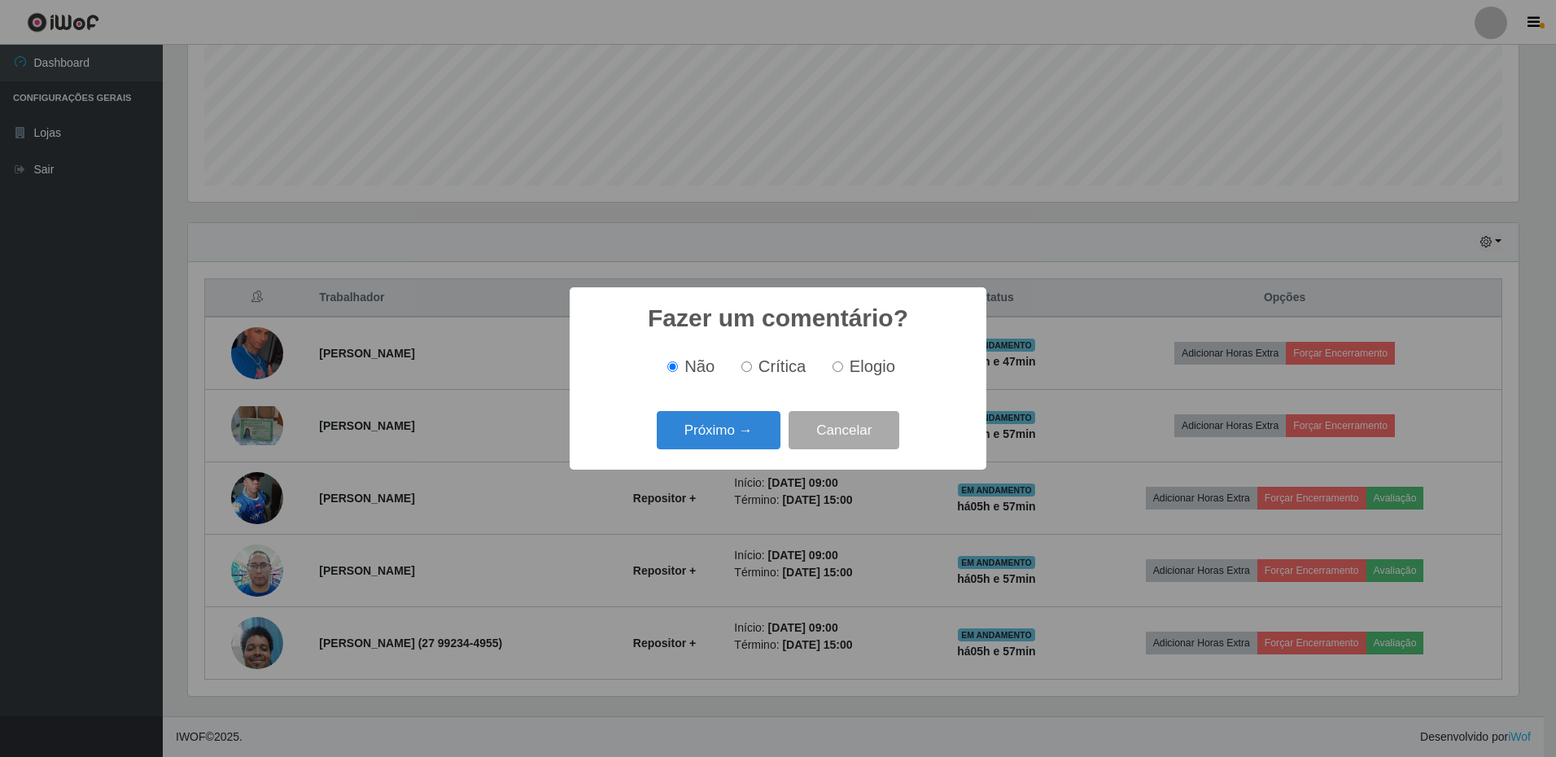
click at [840, 372] on input "Elogio" at bounding box center [837, 366] width 11 height 11
radio input "true"
click at [700, 436] on button "Próximo →" at bounding box center [719, 430] width 124 height 38
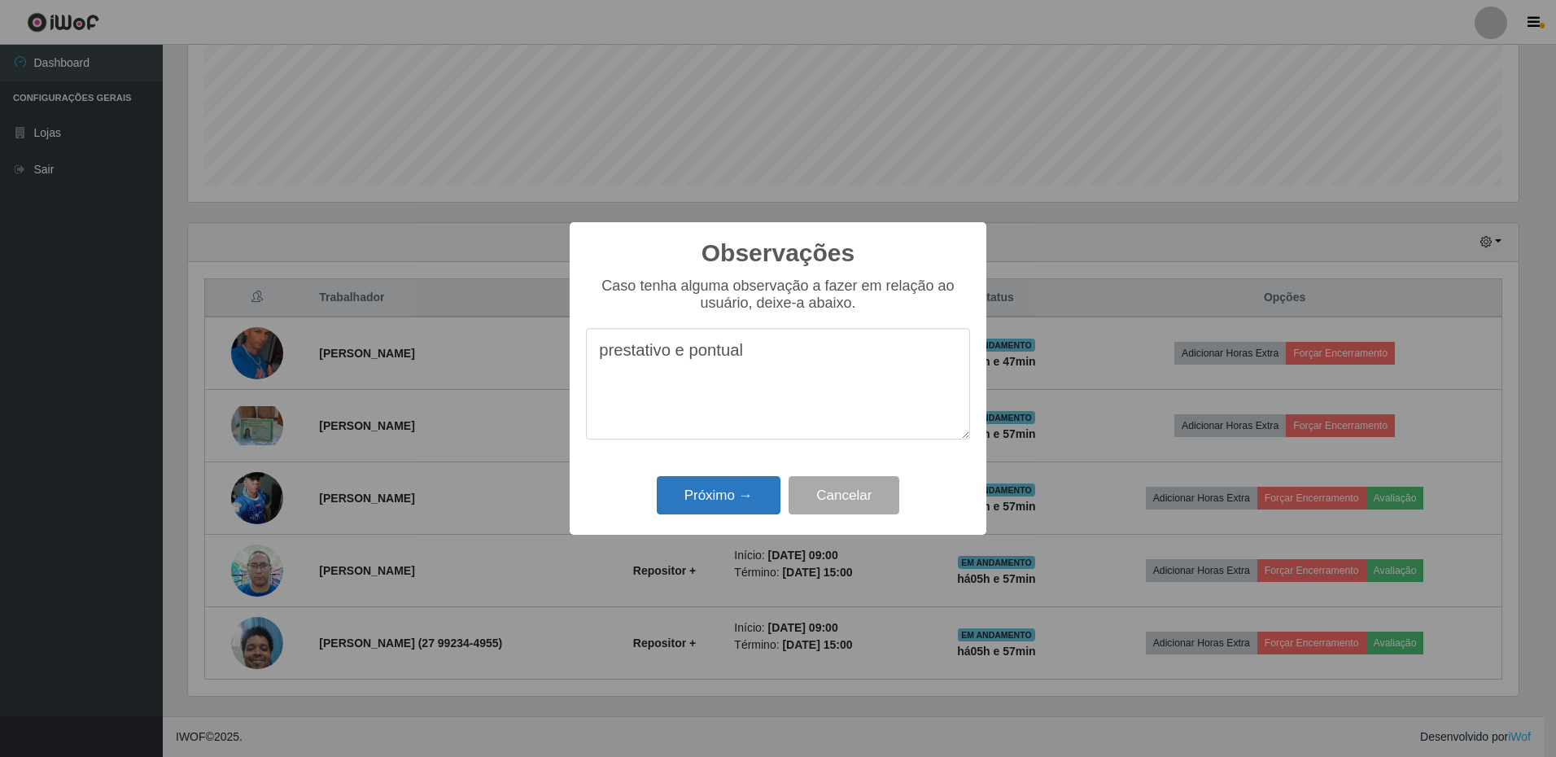
type textarea "prestativo e pontual"
click at [722, 507] on button "Próximo →" at bounding box center [719, 495] width 124 height 38
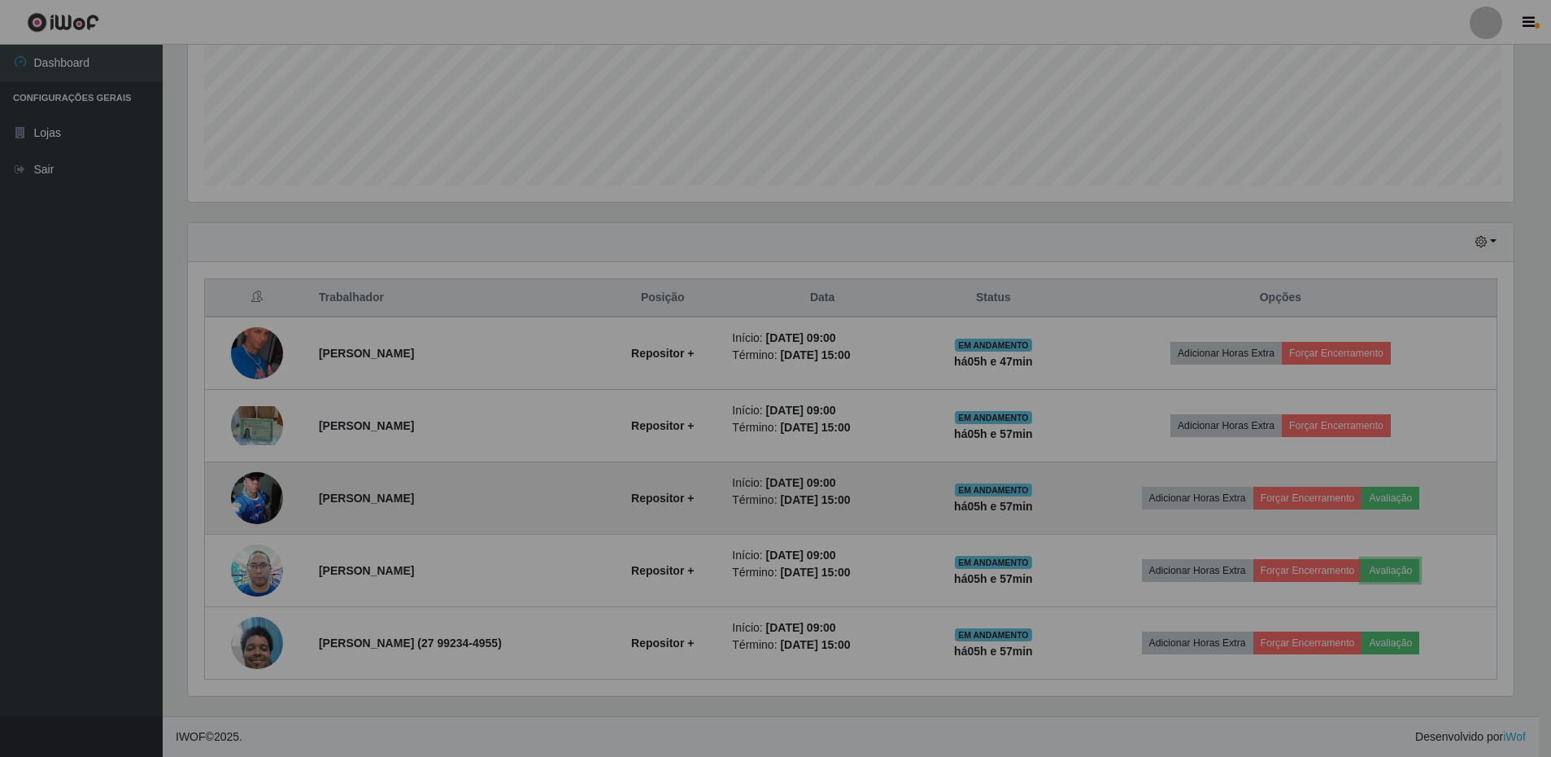
scroll to position [338, 1338]
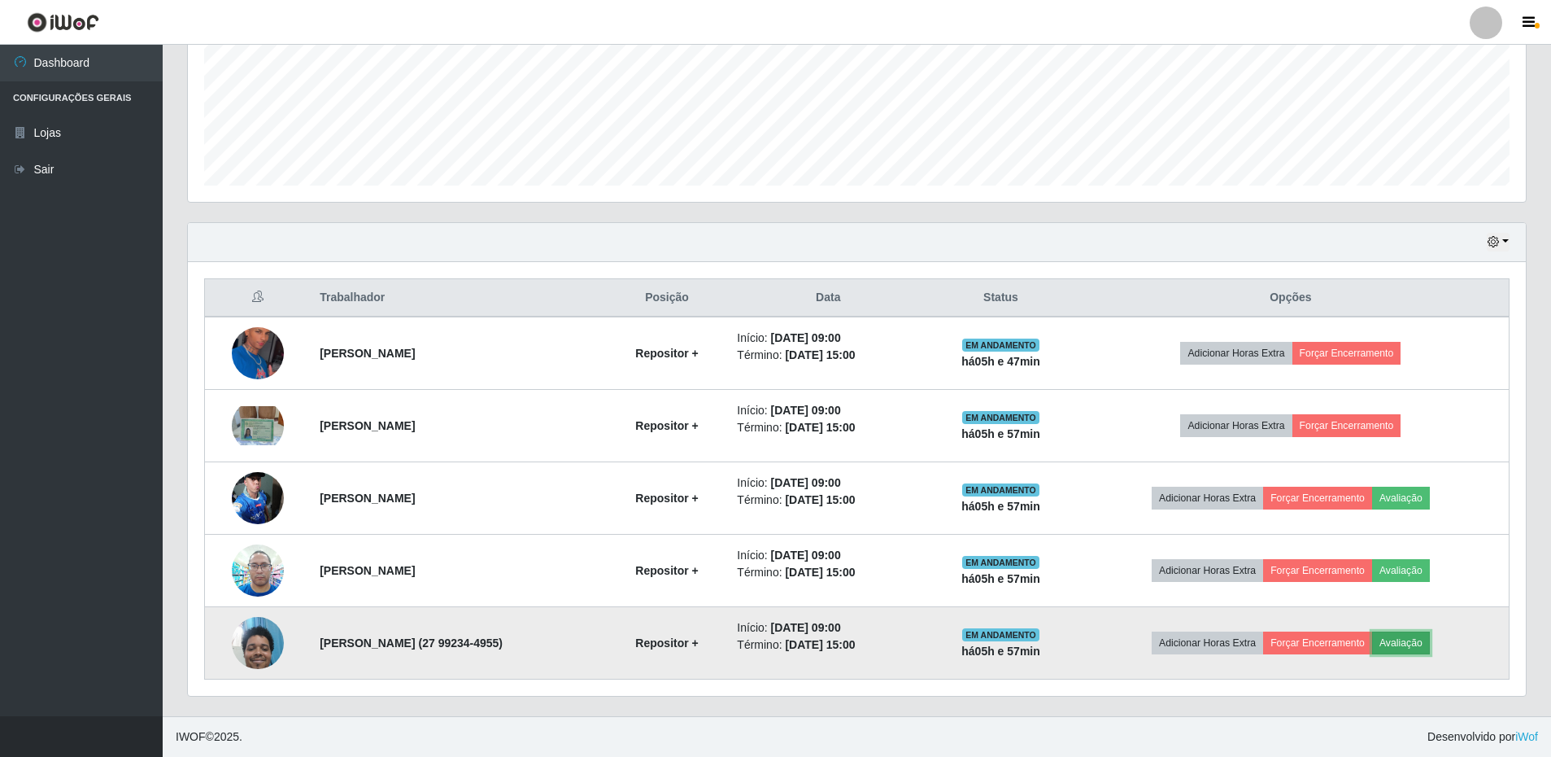
click at [1423, 637] on button "Avaliação" at bounding box center [1401, 642] width 58 height 23
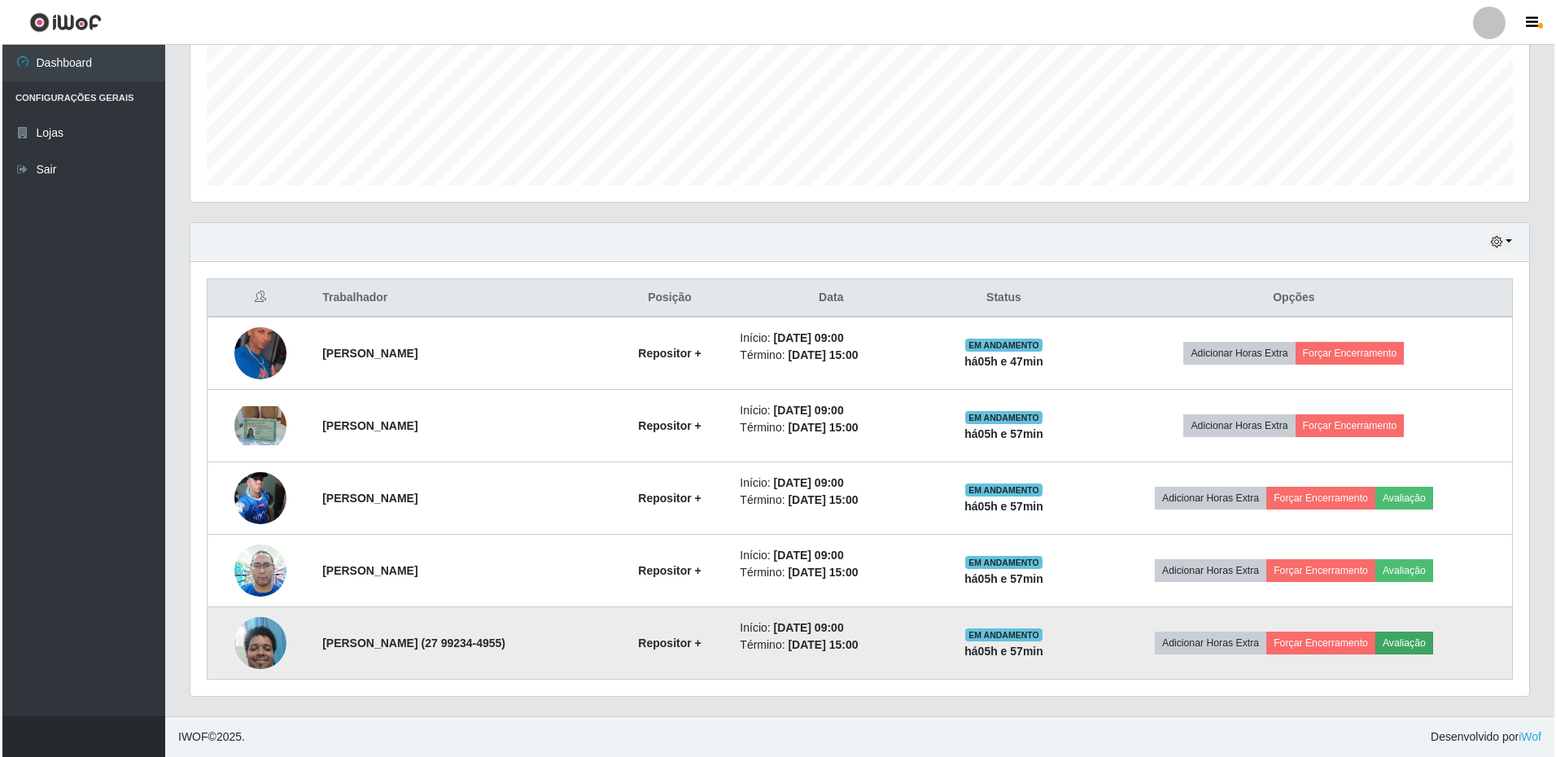
scroll to position [338, 1330]
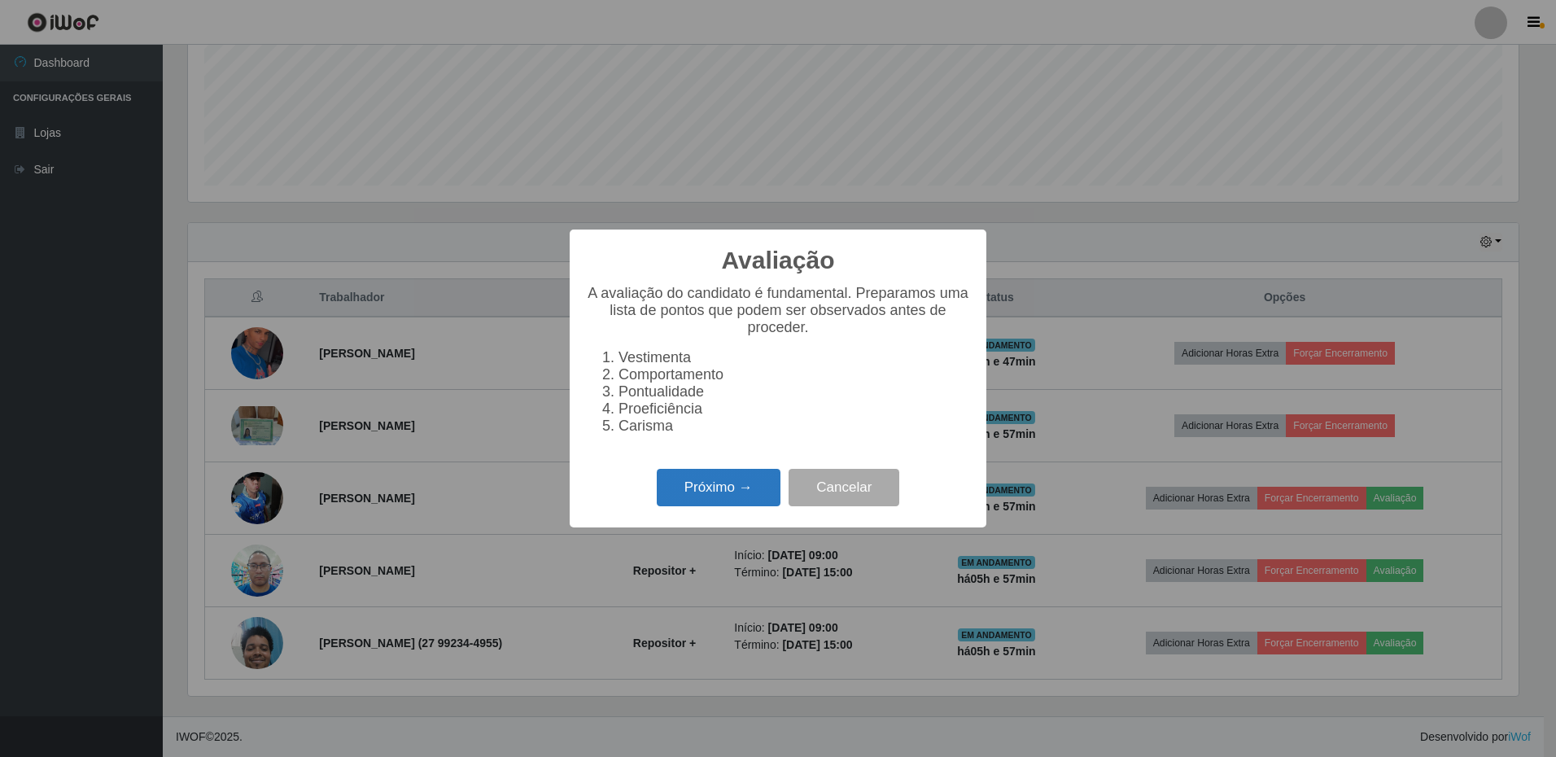
click at [757, 504] on button "Próximo →" at bounding box center [719, 488] width 124 height 38
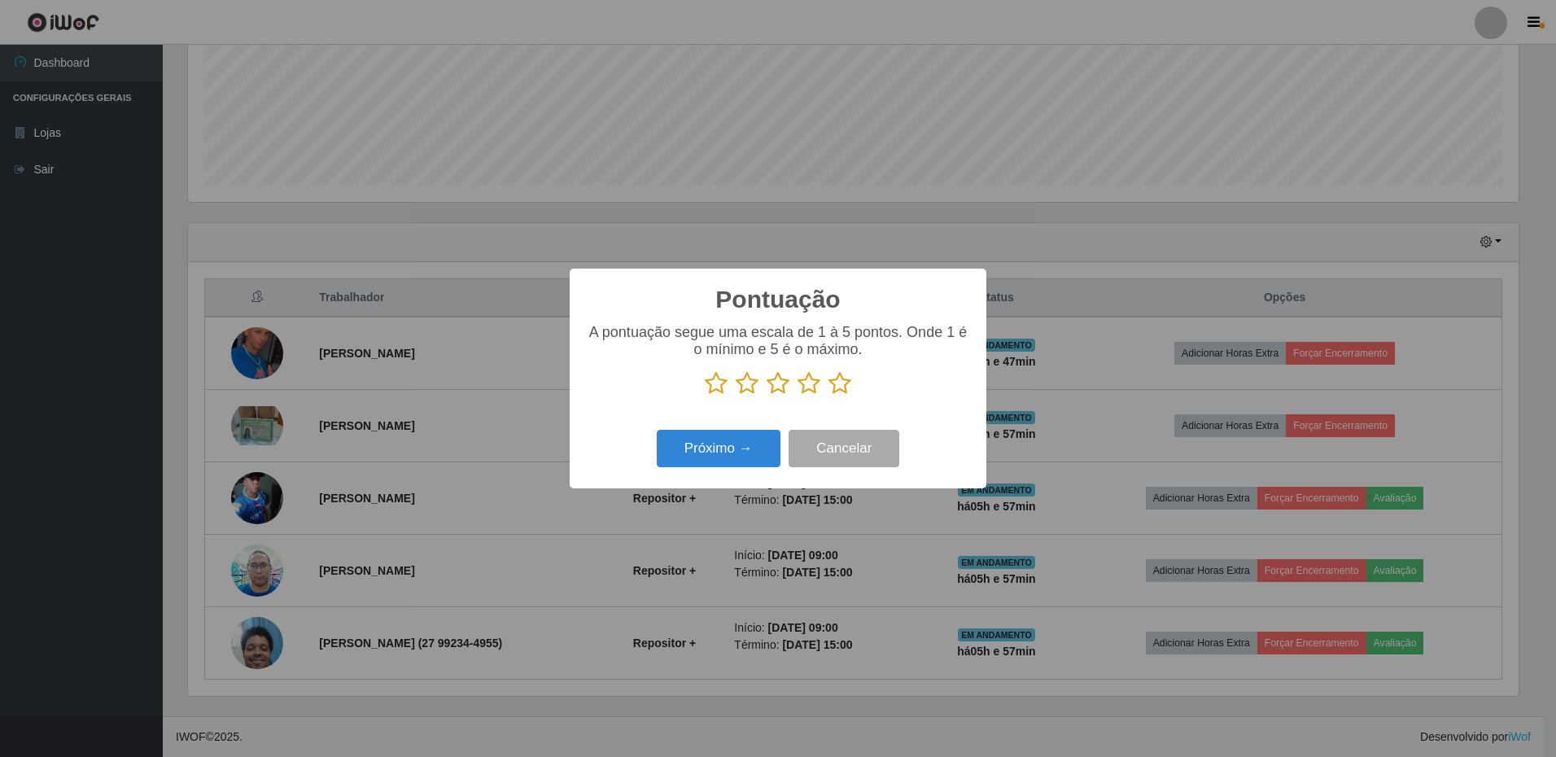
click at [811, 386] on icon at bounding box center [808, 383] width 23 height 24
click at [797, 395] on input "radio" at bounding box center [797, 395] width 0 height 0
click at [709, 467] on button "Próximo →" at bounding box center [719, 449] width 124 height 38
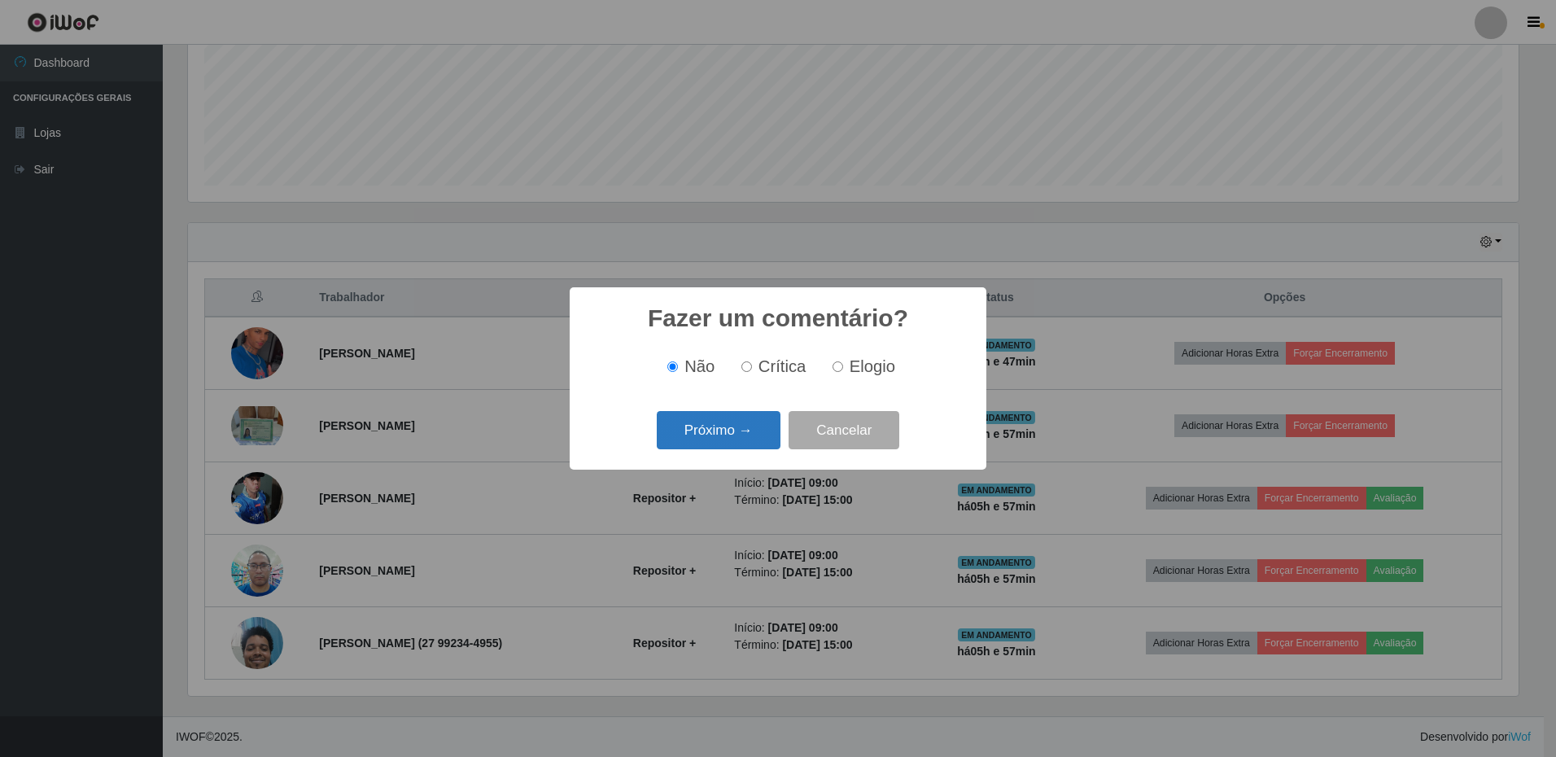
click at [712, 432] on button "Próximo →" at bounding box center [719, 430] width 124 height 38
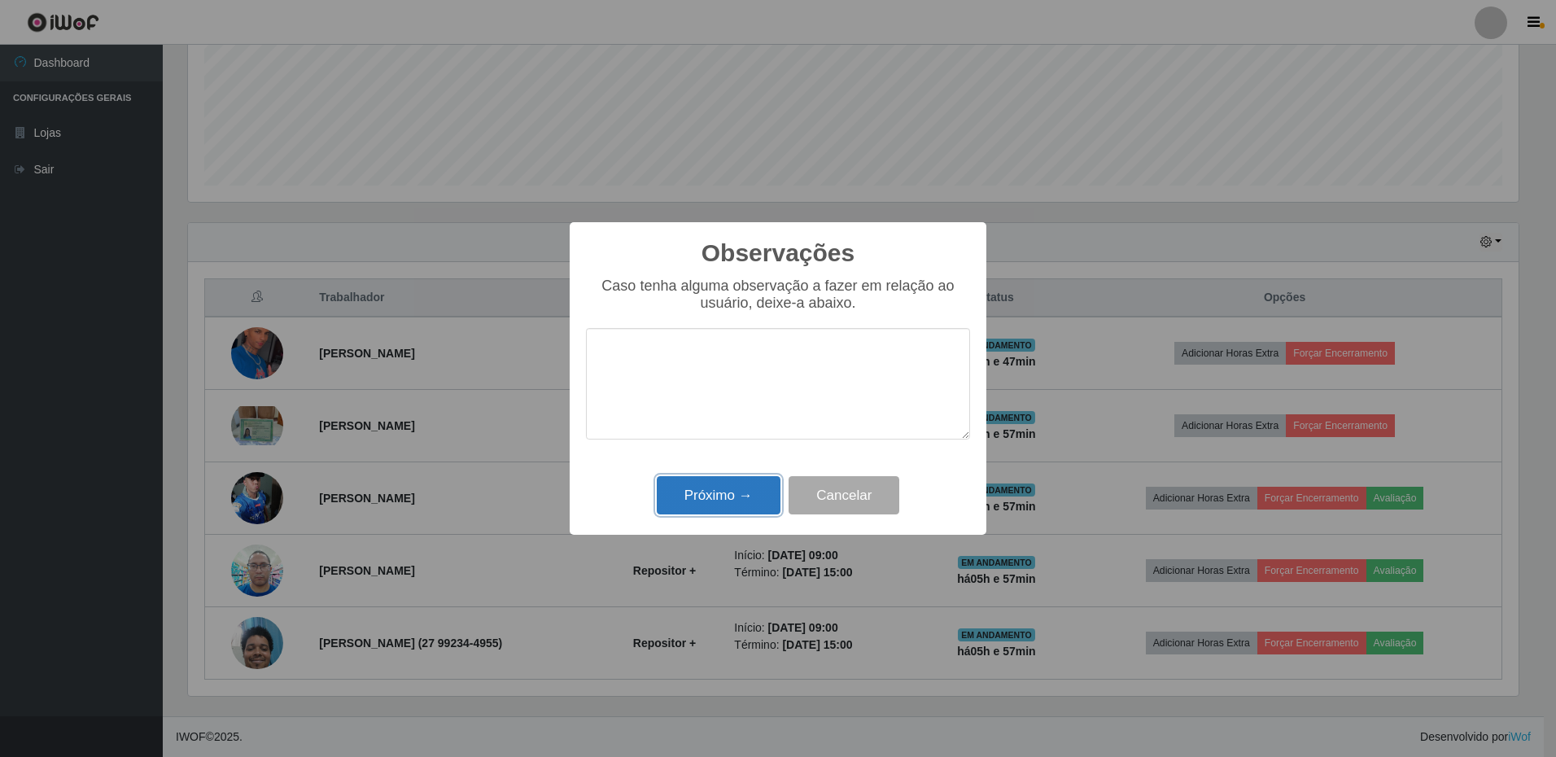
click at [713, 494] on button "Próximo →" at bounding box center [719, 495] width 124 height 38
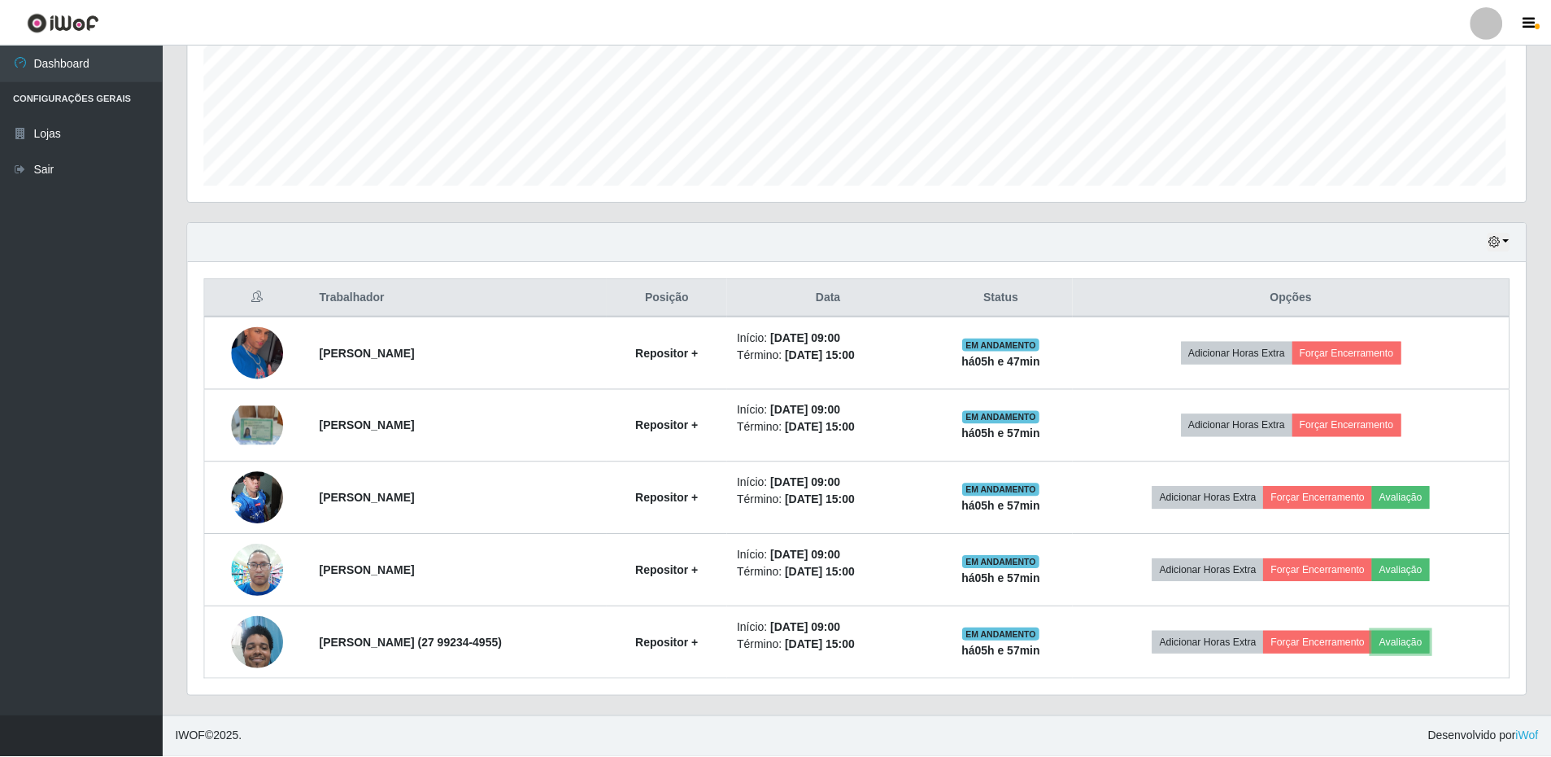
scroll to position [338, 1338]
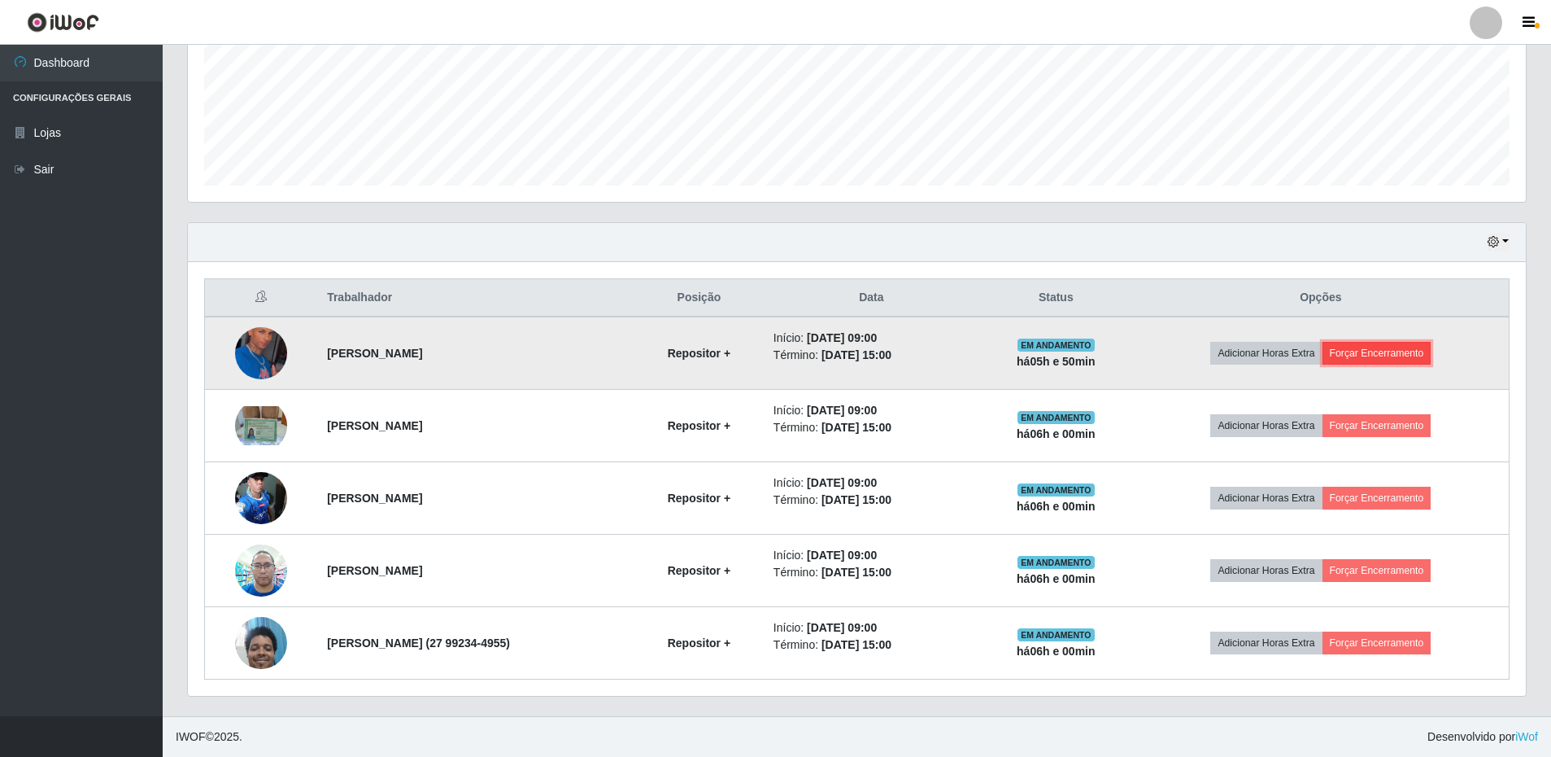
click at [1393, 353] on button "Forçar Encerramento" at bounding box center [1377, 353] width 109 height 23
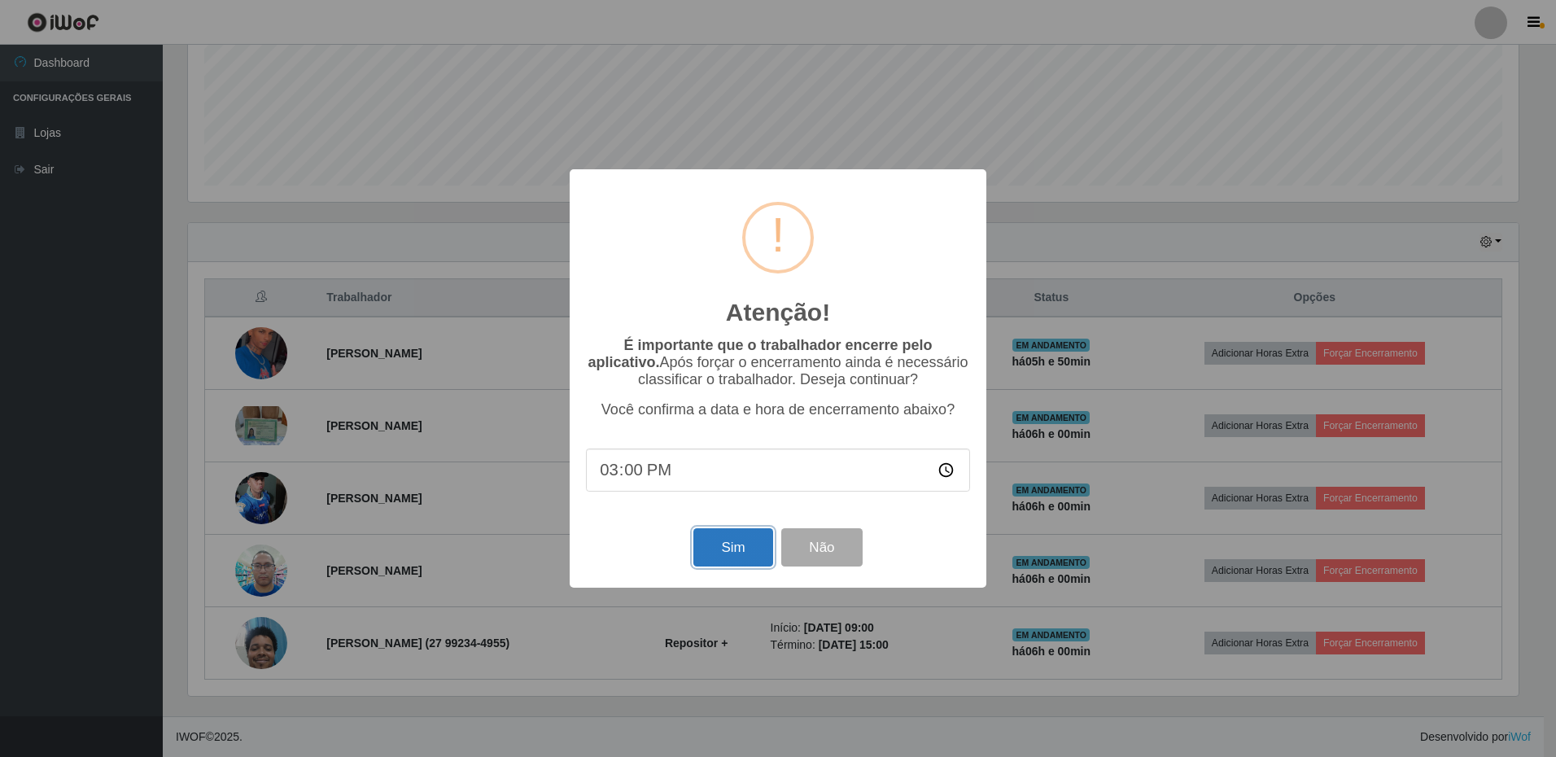
click at [743, 546] on button "Sim" at bounding box center [732, 547] width 79 height 38
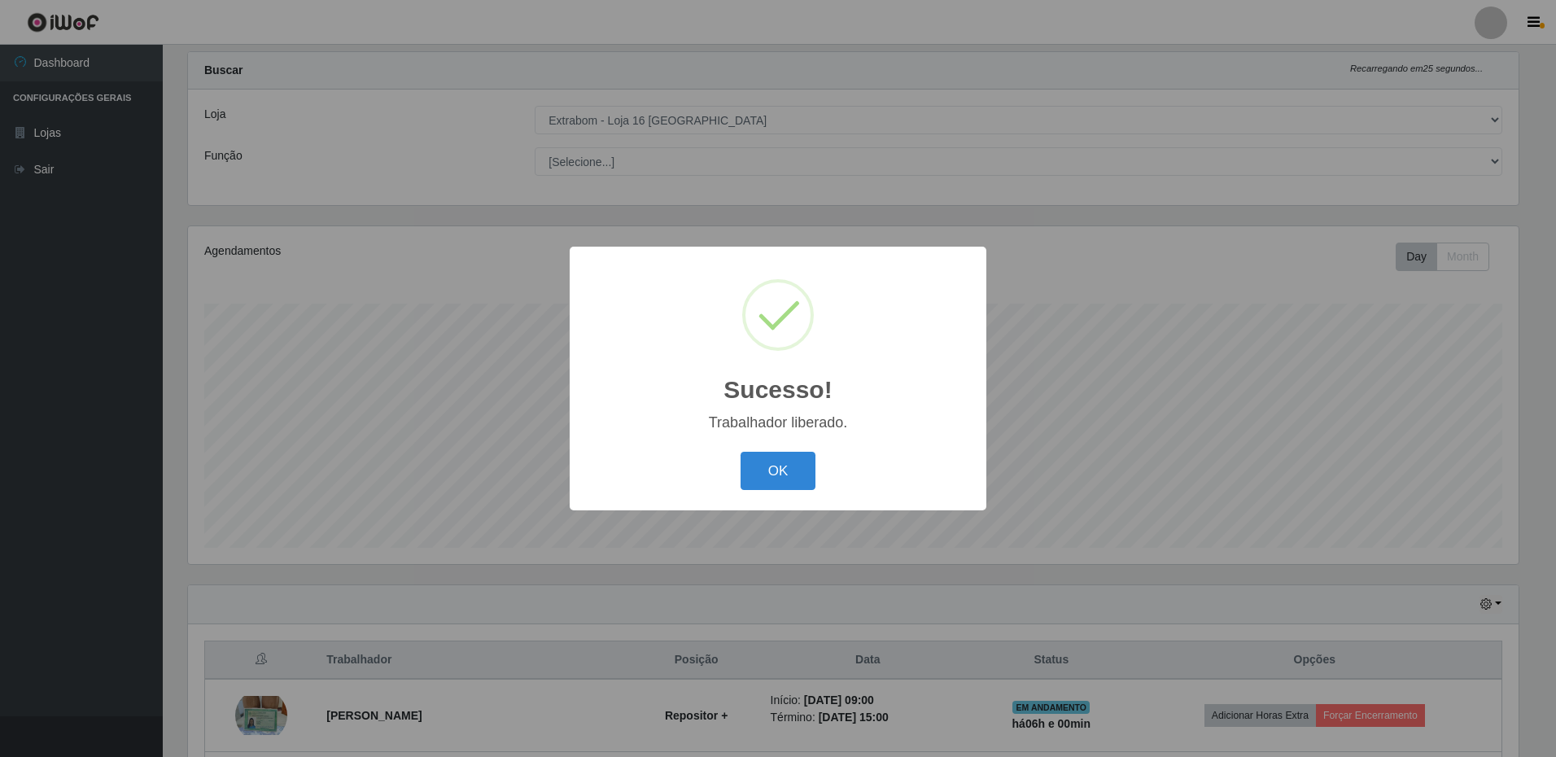
click at [816, 491] on div "OK Cancel" at bounding box center [778, 470] width 384 height 46
click at [800, 482] on button "OK" at bounding box center [778, 471] width 76 height 38
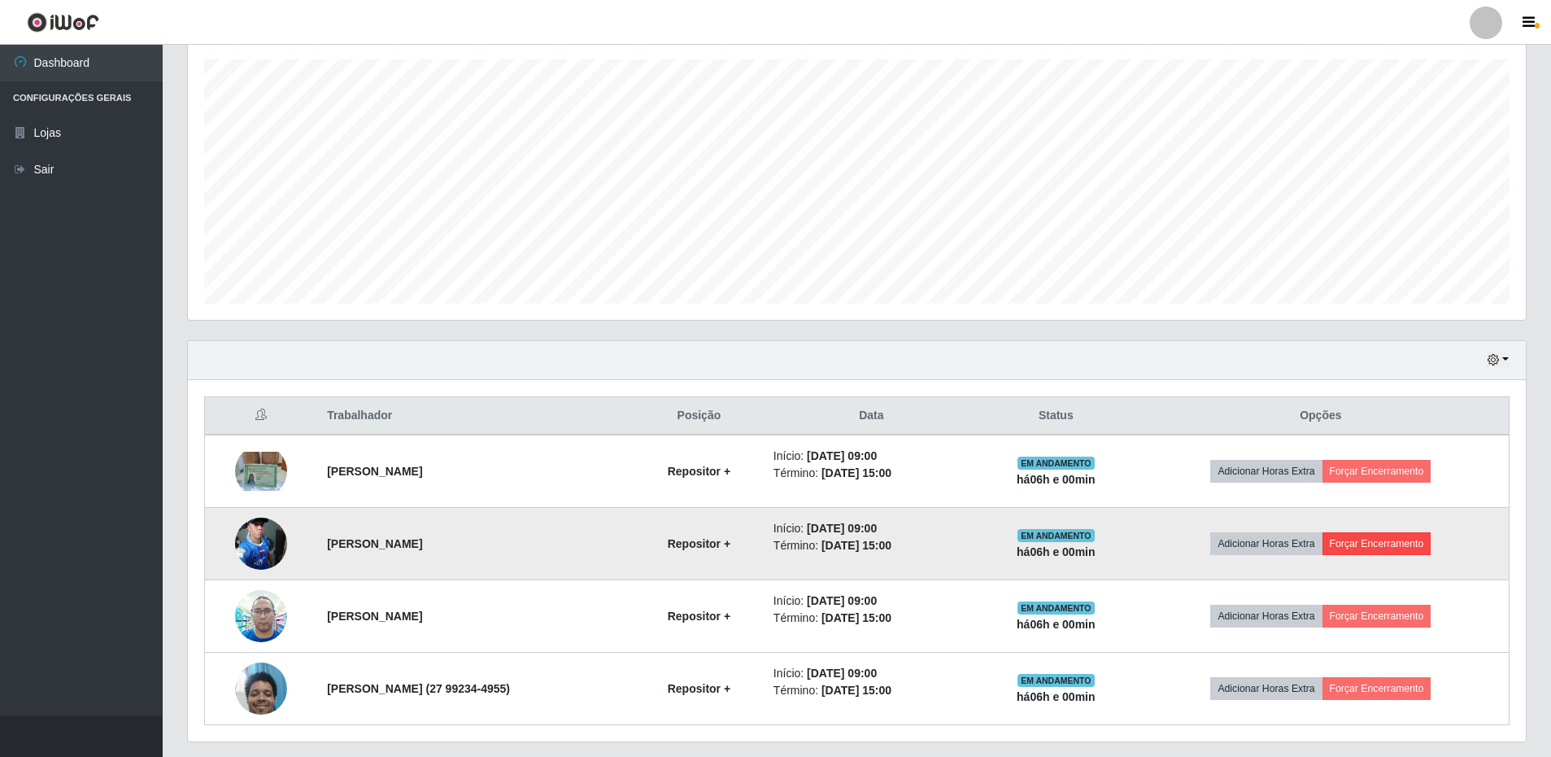
scroll to position [324, 0]
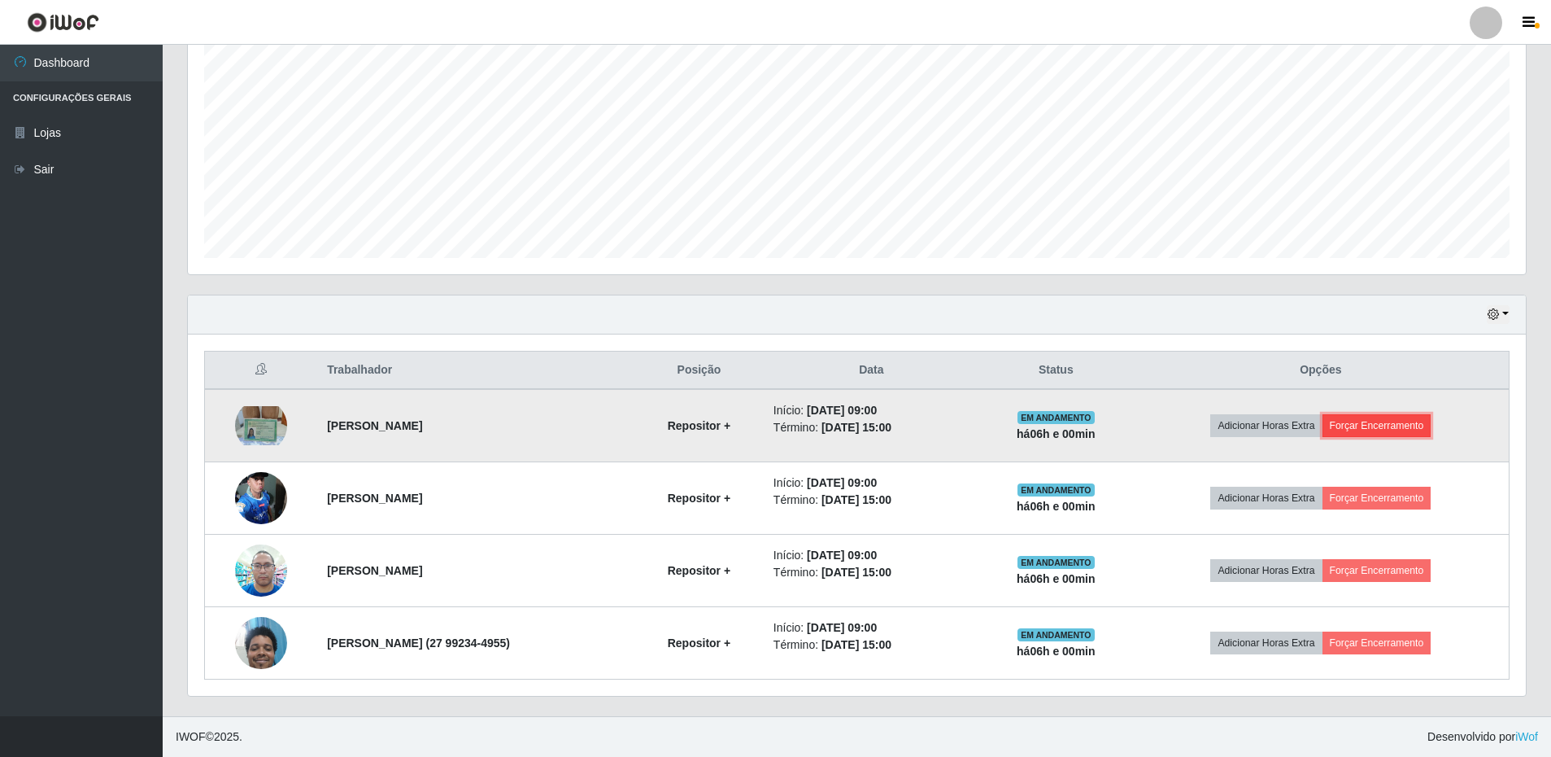
click at [1394, 433] on button "Forçar Encerramento" at bounding box center [1377, 425] width 109 height 23
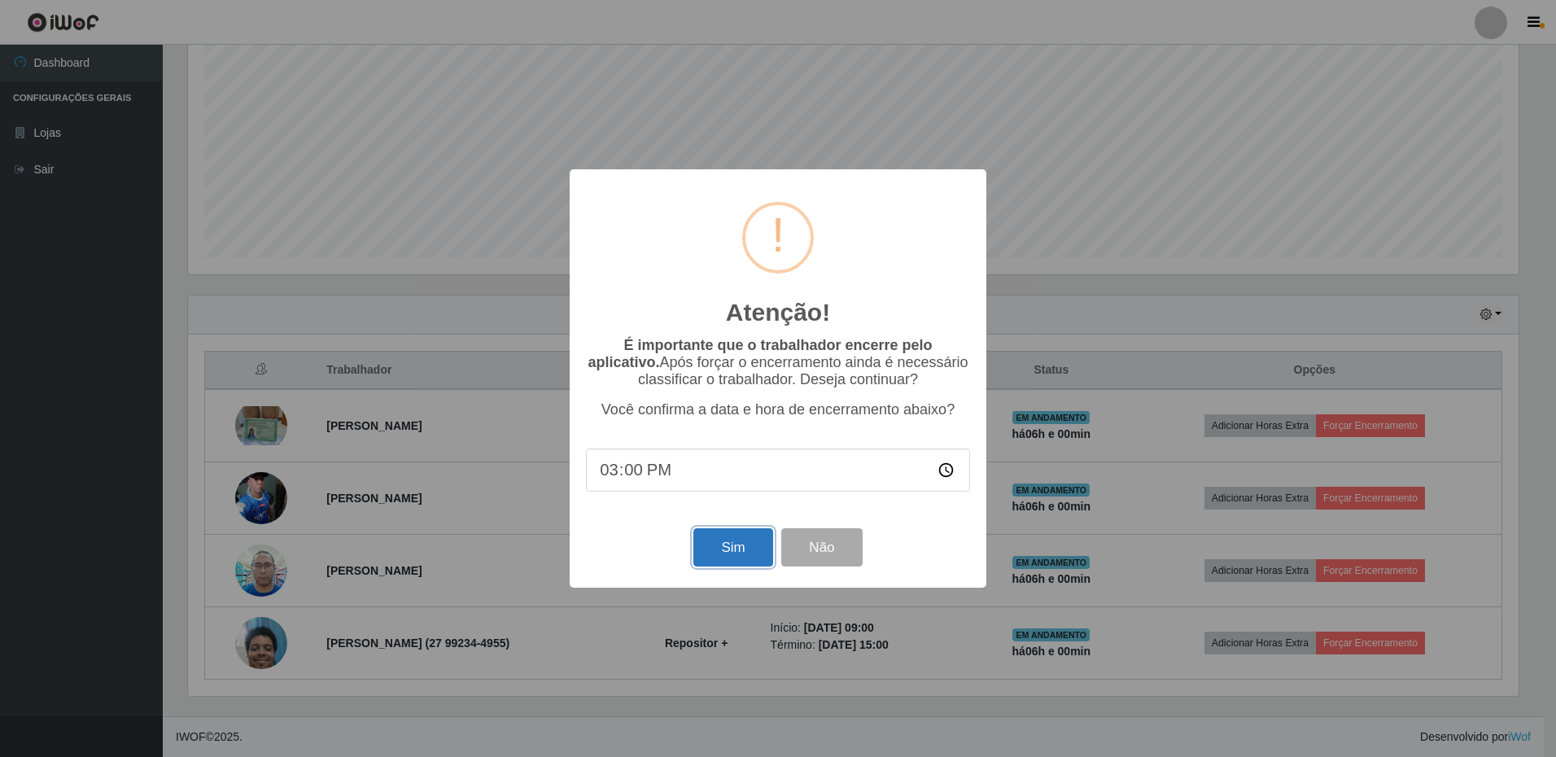
click at [719, 544] on button "Sim" at bounding box center [732, 547] width 79 height 38
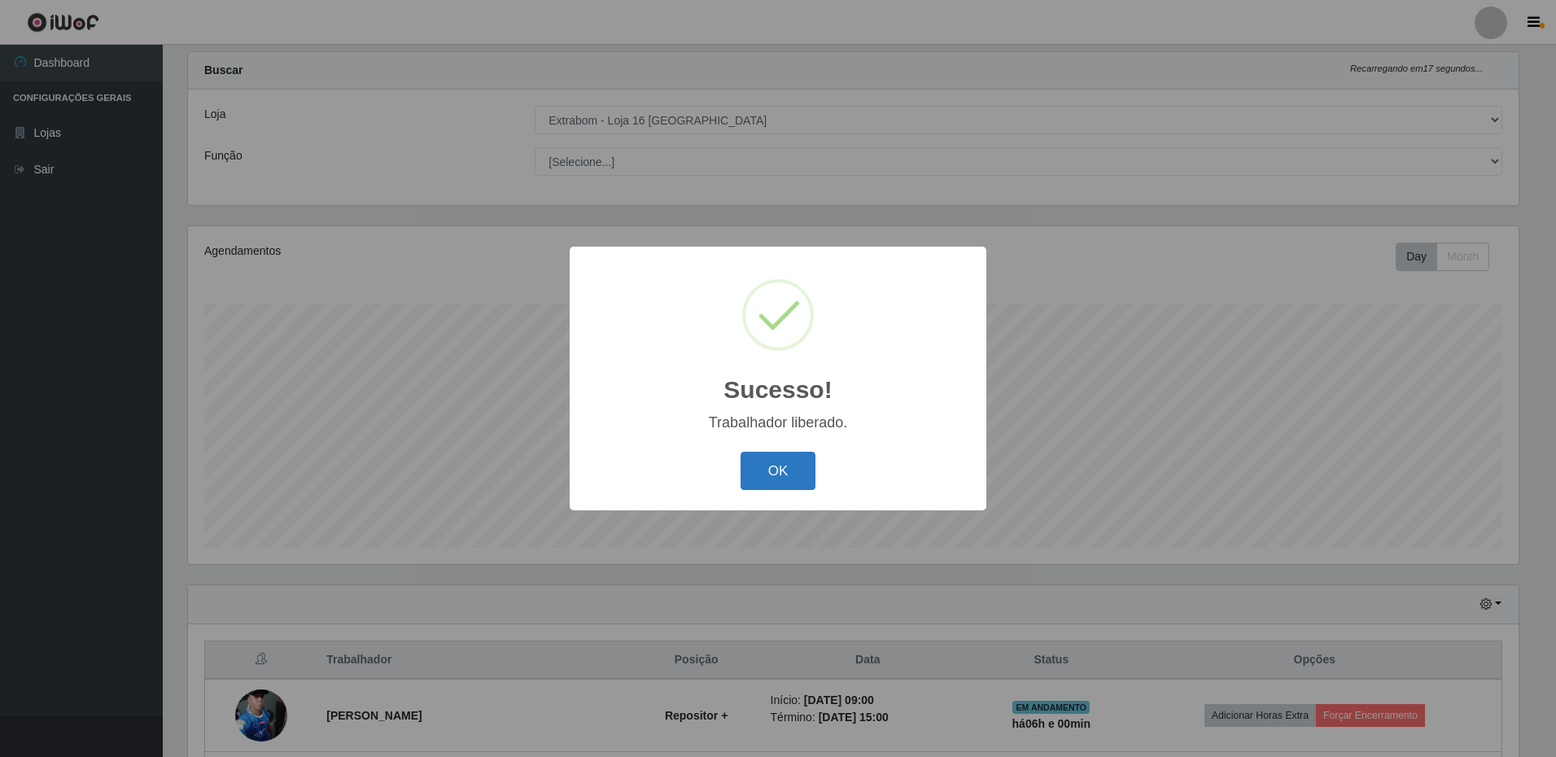
click at [771, 463] on button "OK" at bounding box center [778, 471] width 76 height 38
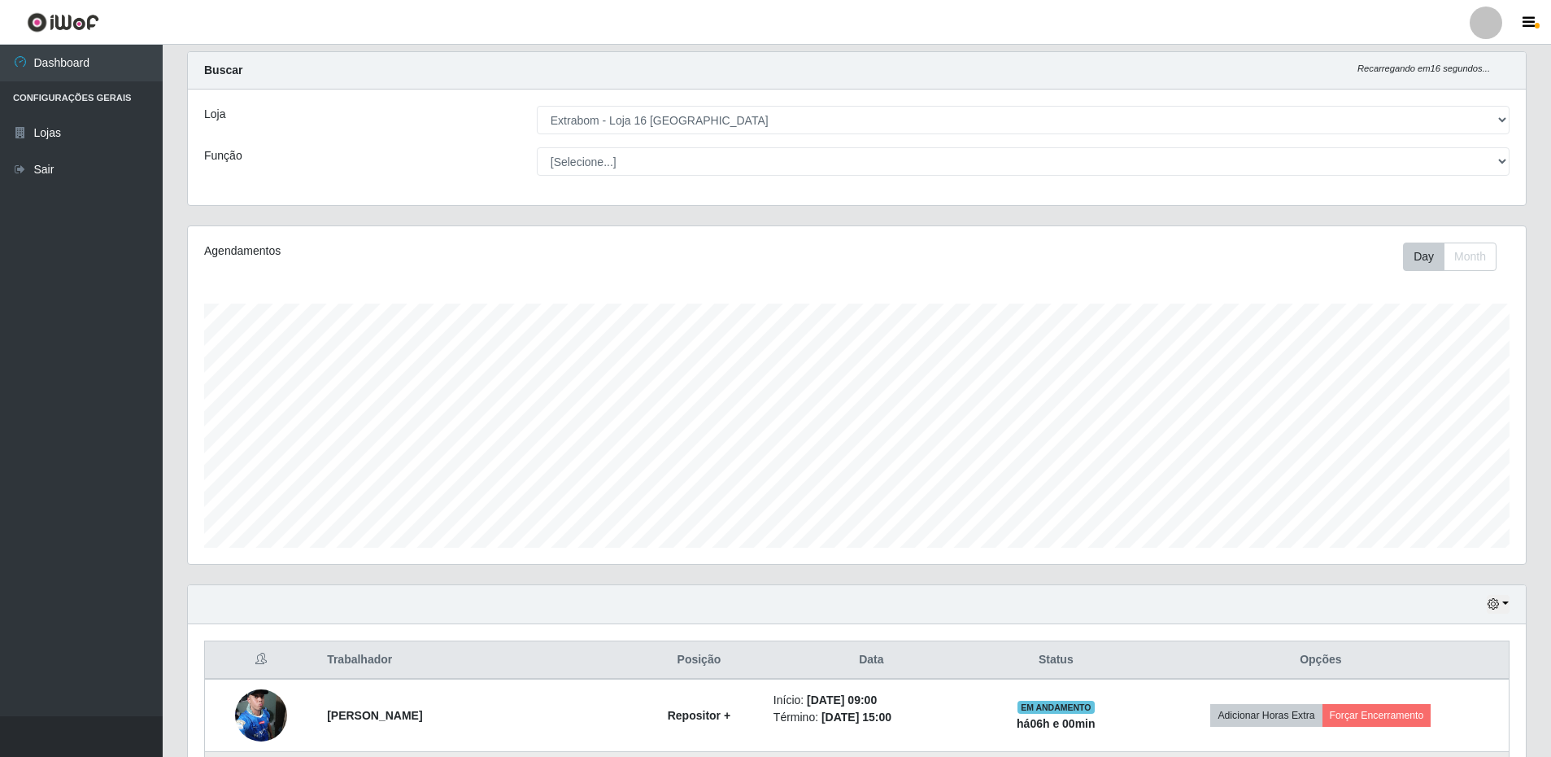
scroll to position [251, 0]
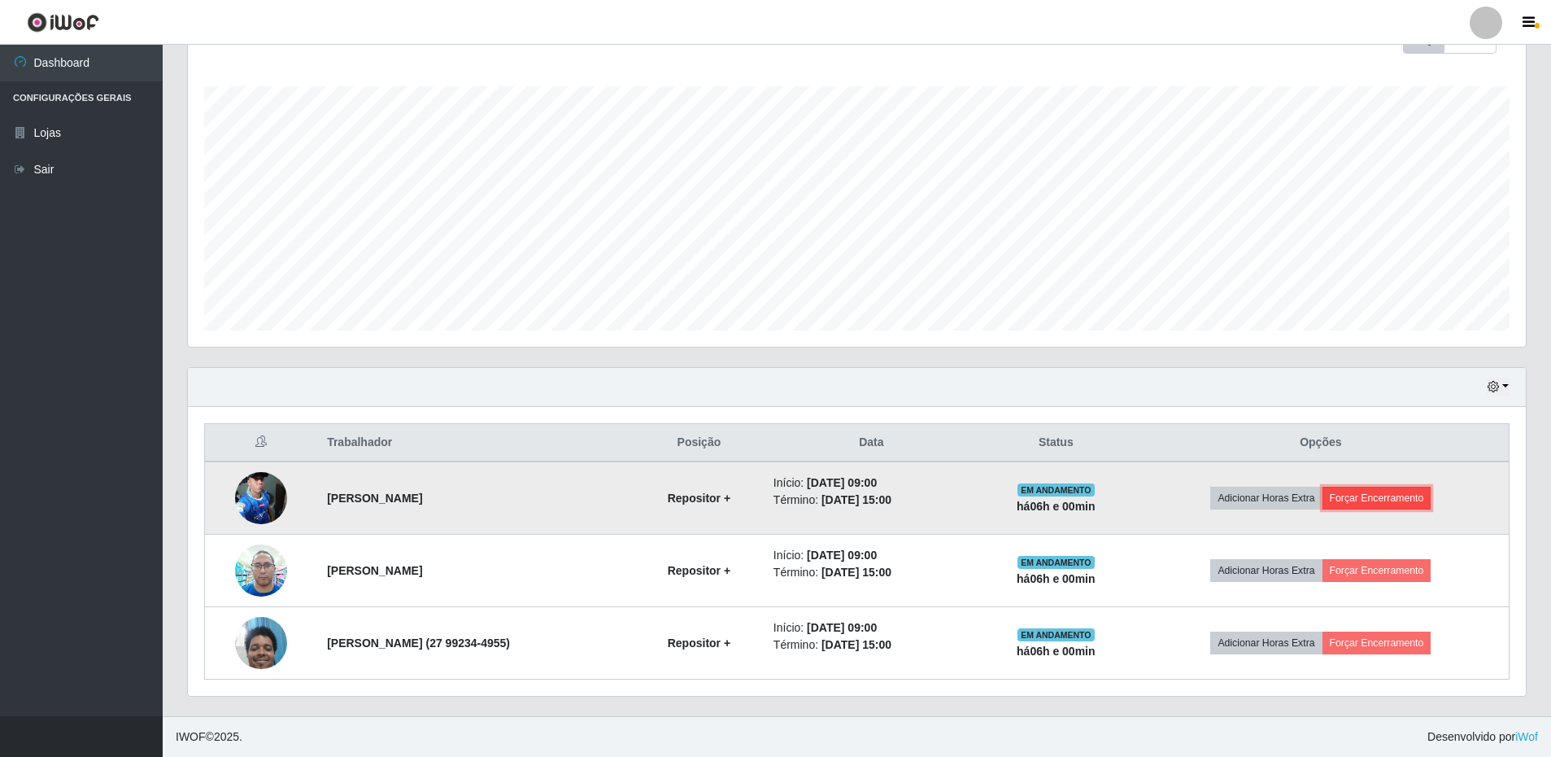
click at [1377, 490] on button "Forçar Encerramento" at bounding box center [1377, 498] width 109 height 23
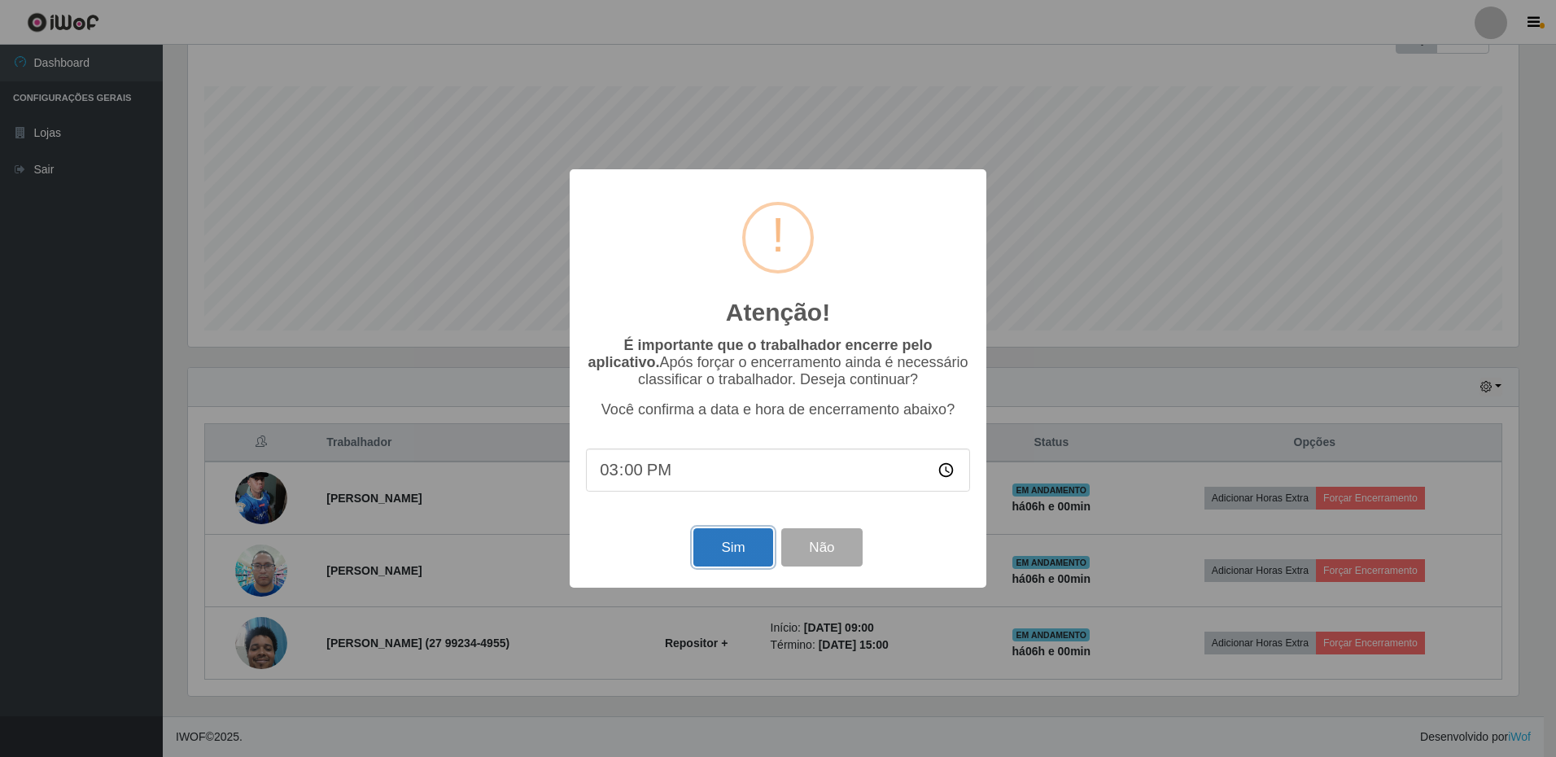
click at [751, 555] on button "Sim" at bounding box center [732, 547] width 79 height 38
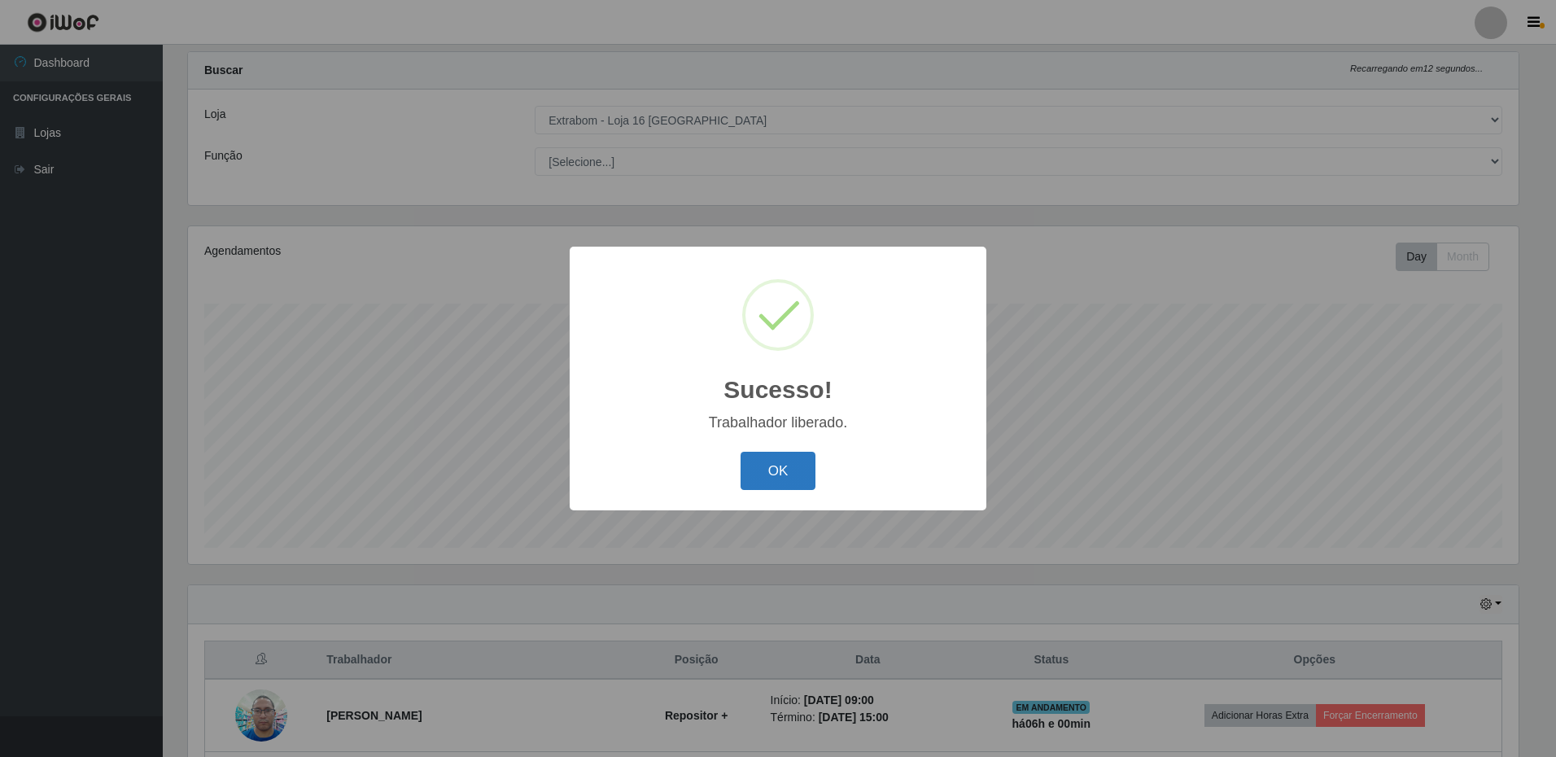
click at [796, 463] on button "OK" at bounding box center [778, 471] width 76 height 38
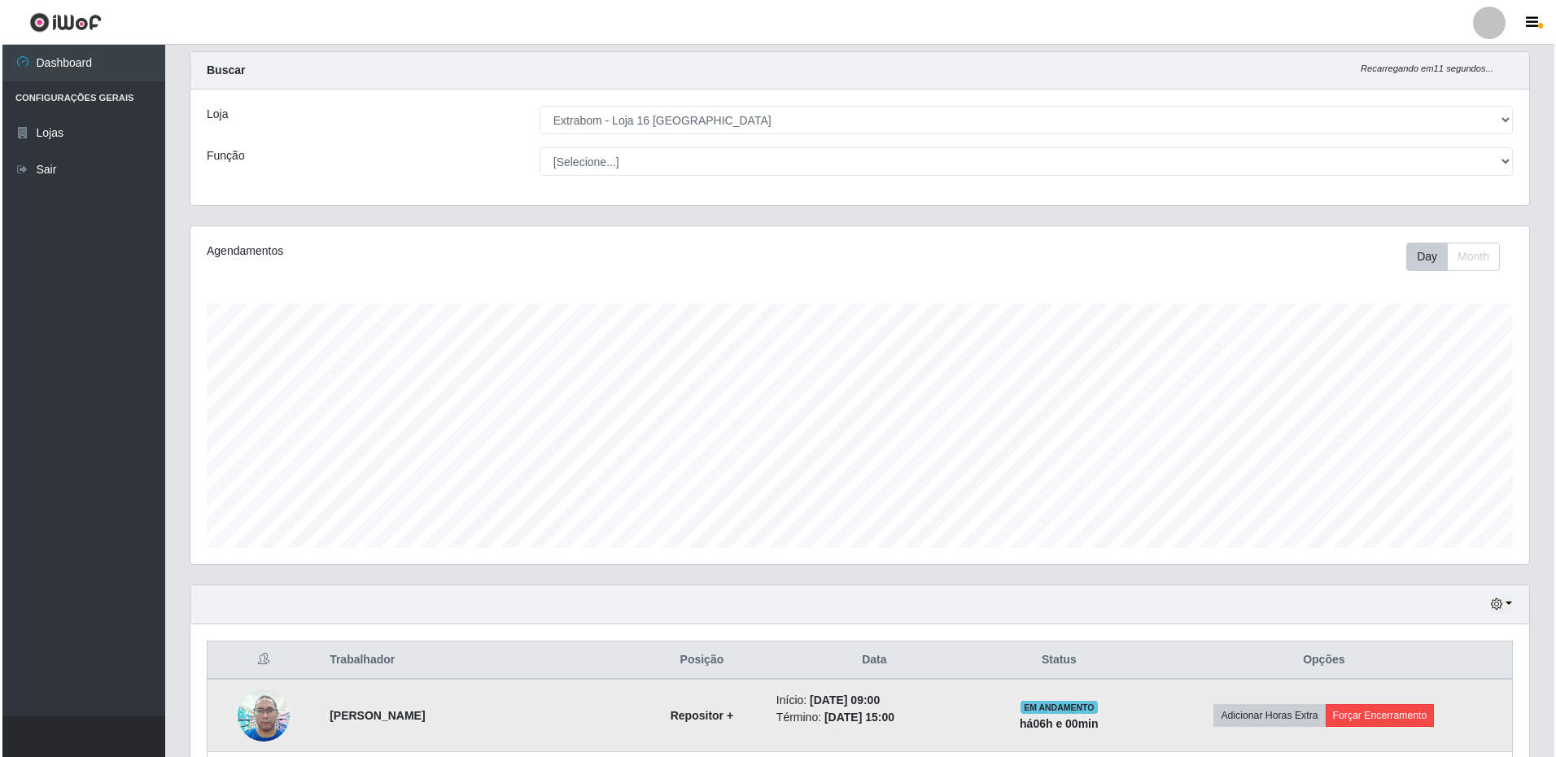
scroll to position [0, 0]
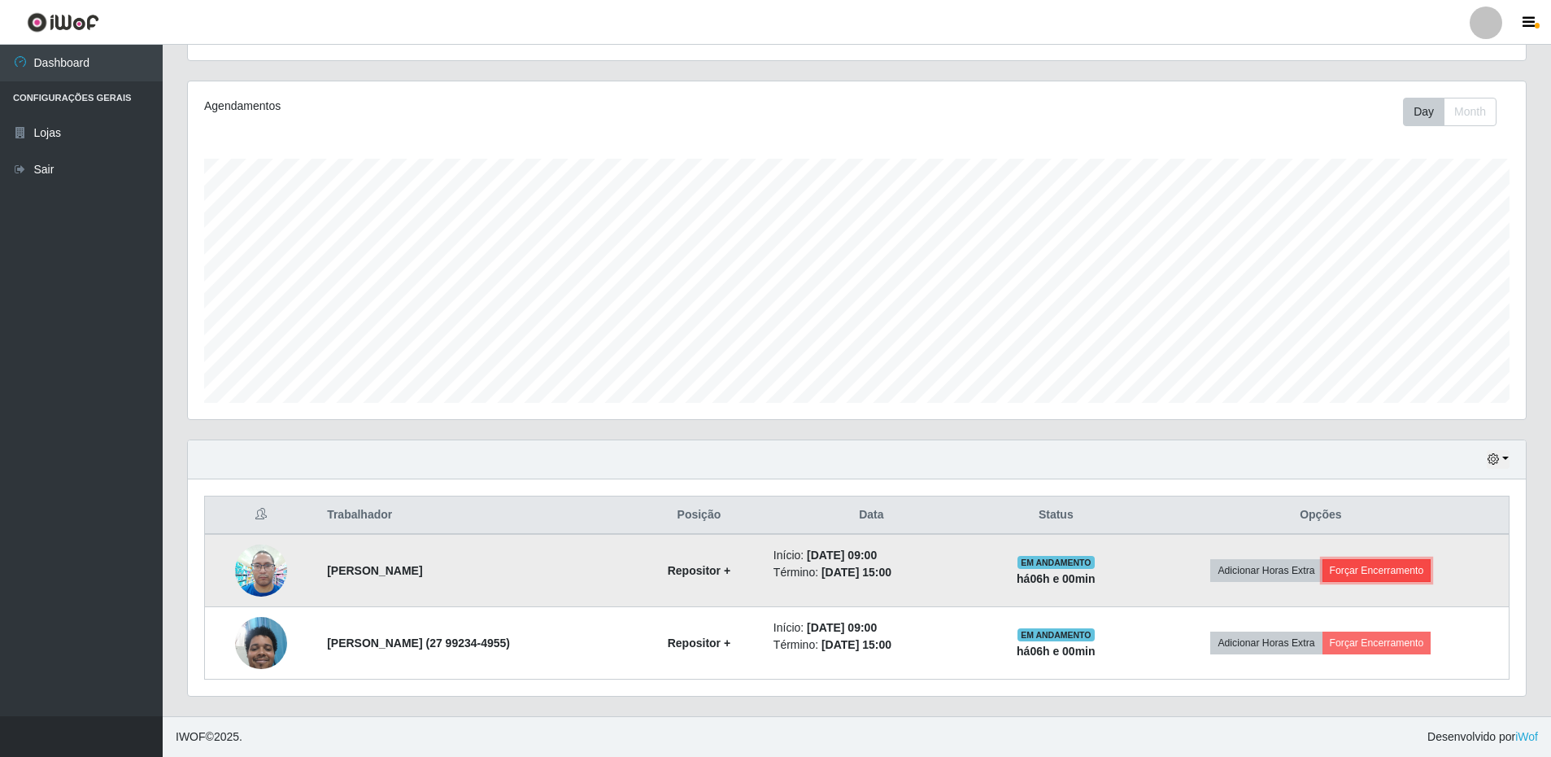
click at [1420, 566] on button "Forçar Encerramento" at bounding box center [1377, 570] width 109 height 23
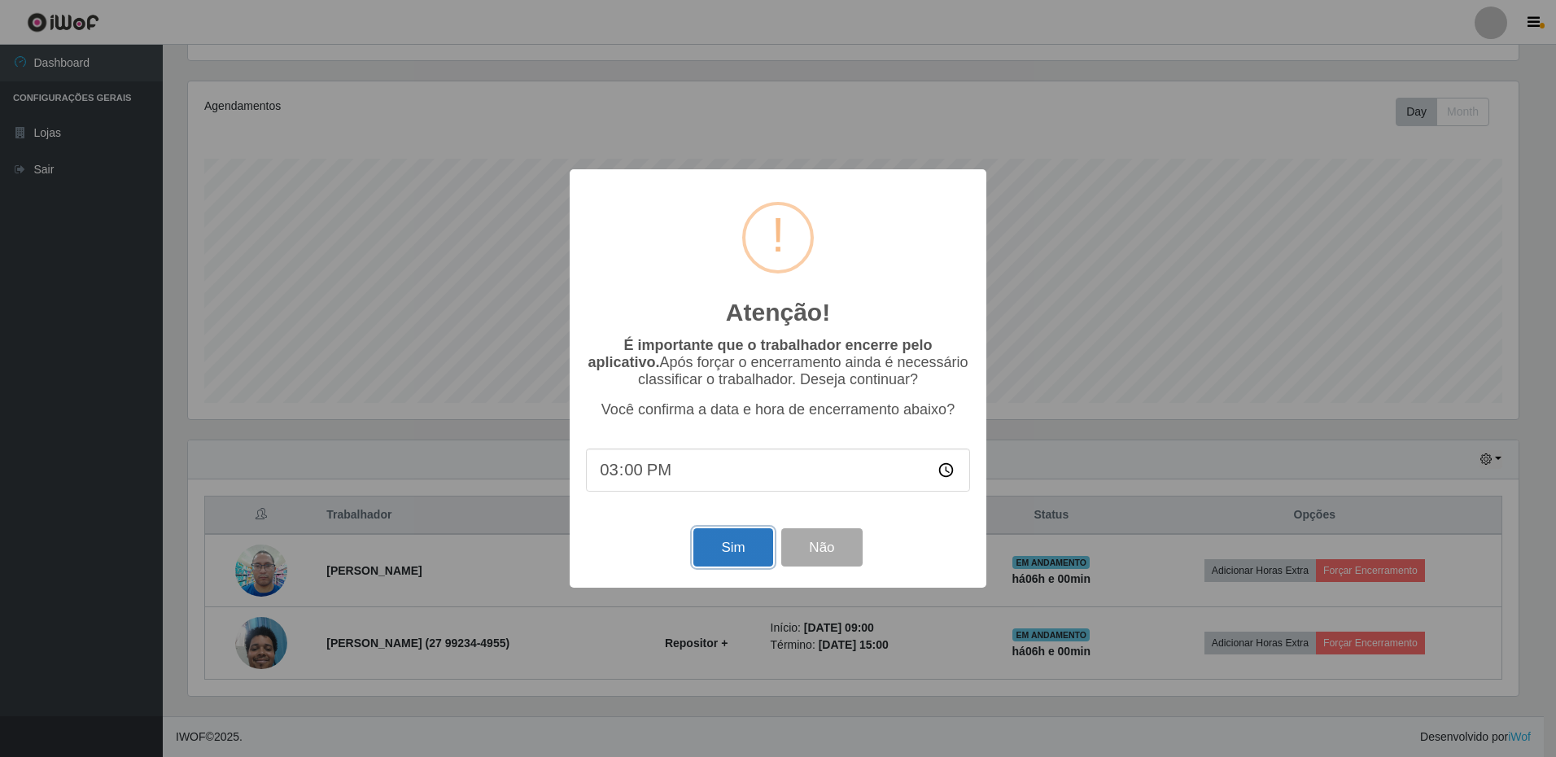
click at [709, 549] on button "Sim" at bounding box center [732, 547] width 79 height 38
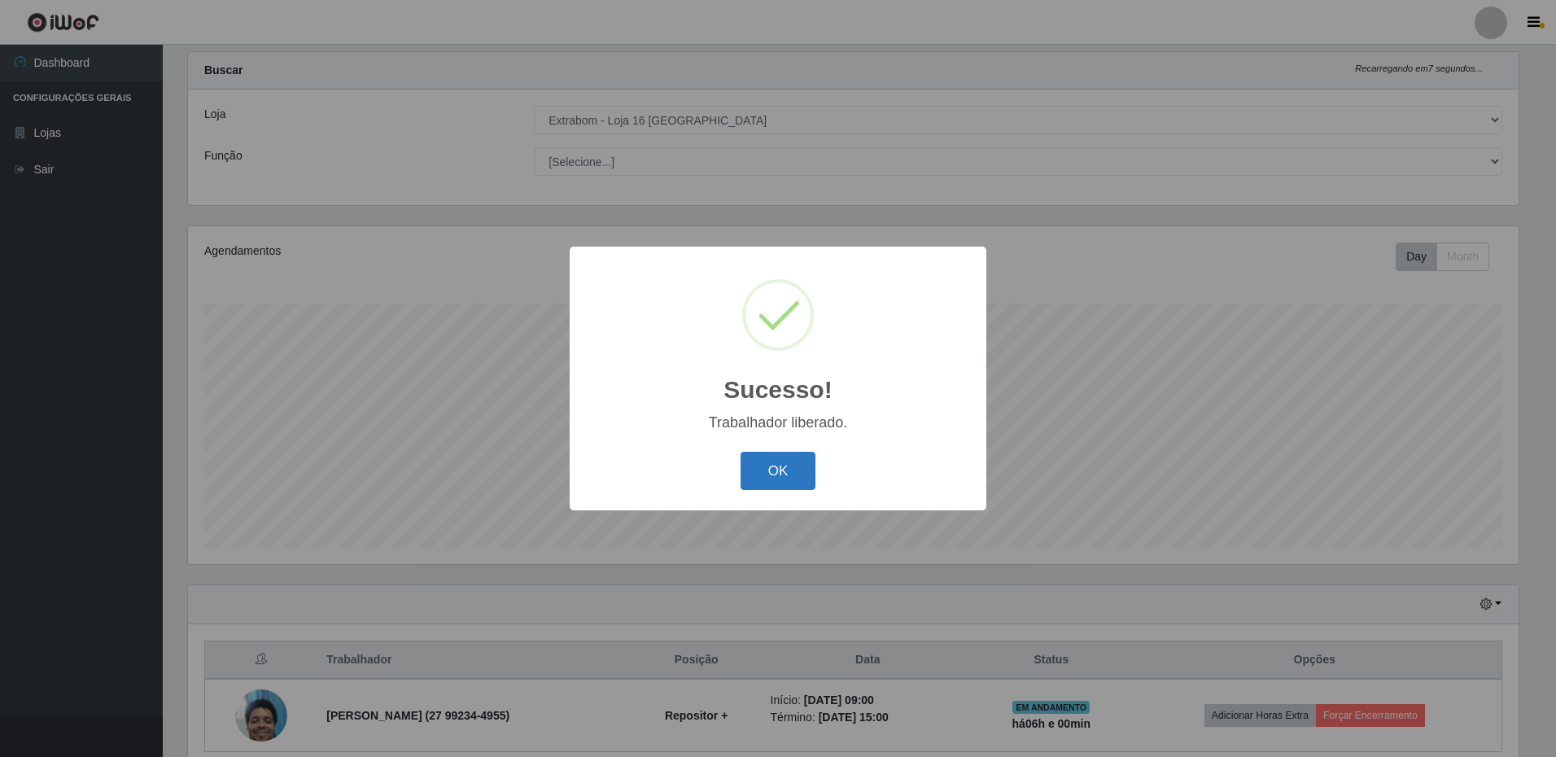
click at [795, 473] on button "OK" at bounding box center [778, 471] width 76 height 38
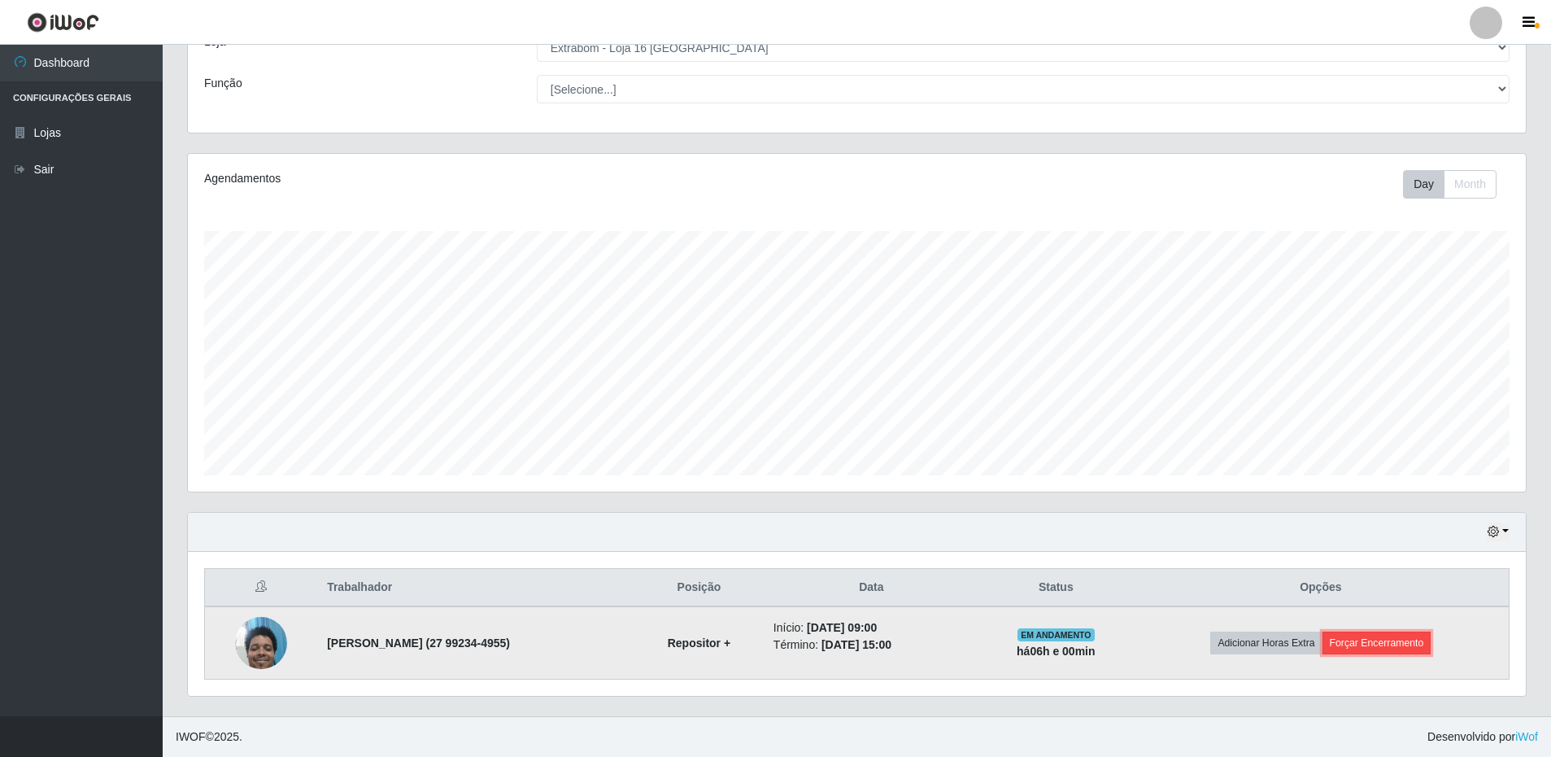
click at [1355, 635] on button "Forçar Encerramento" at bounding box center [1377, 642] width 109 height 23
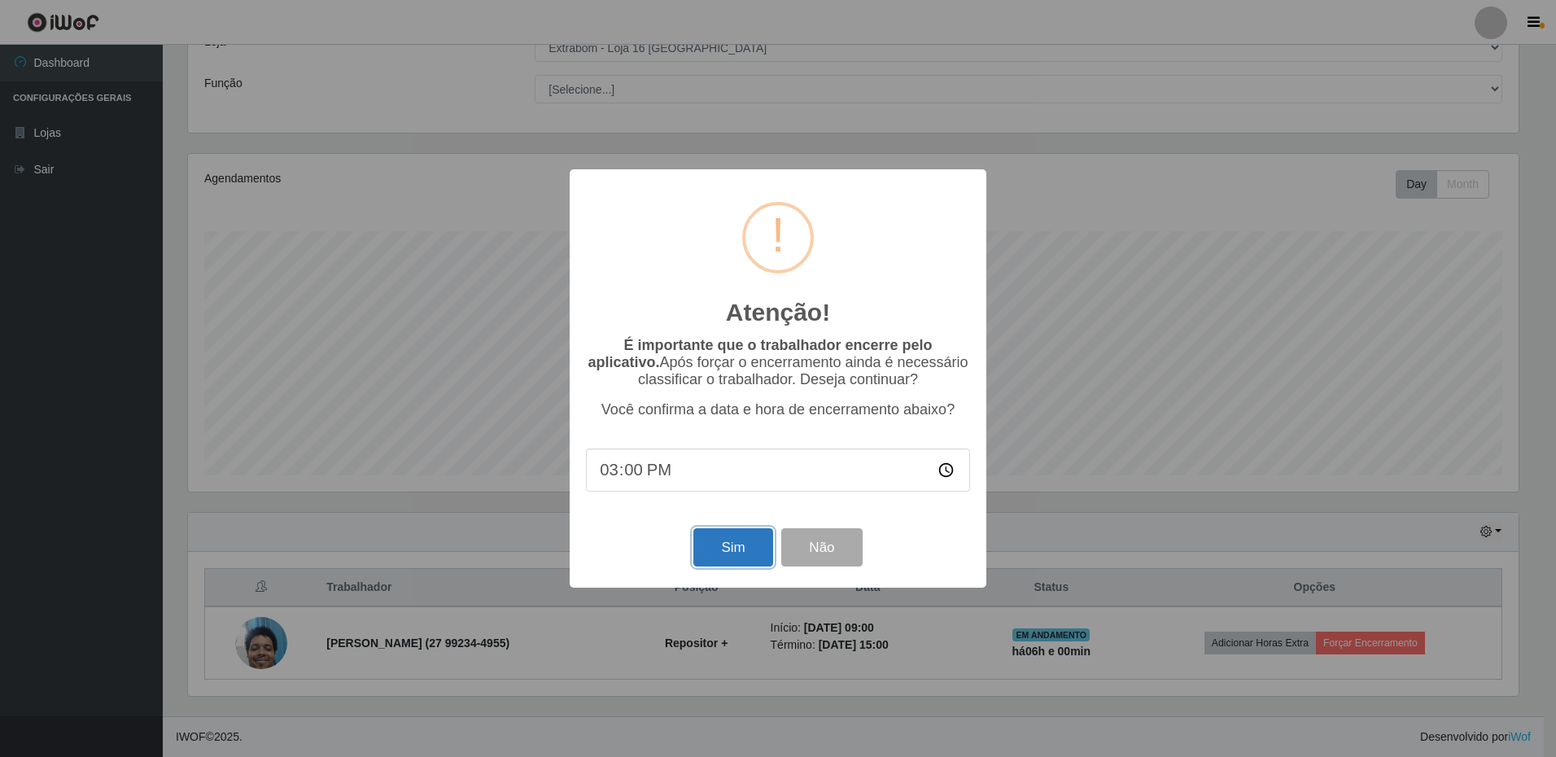
click at [732, 558] on button "Sim" at bounding box center [732, 547] width 79 height 38
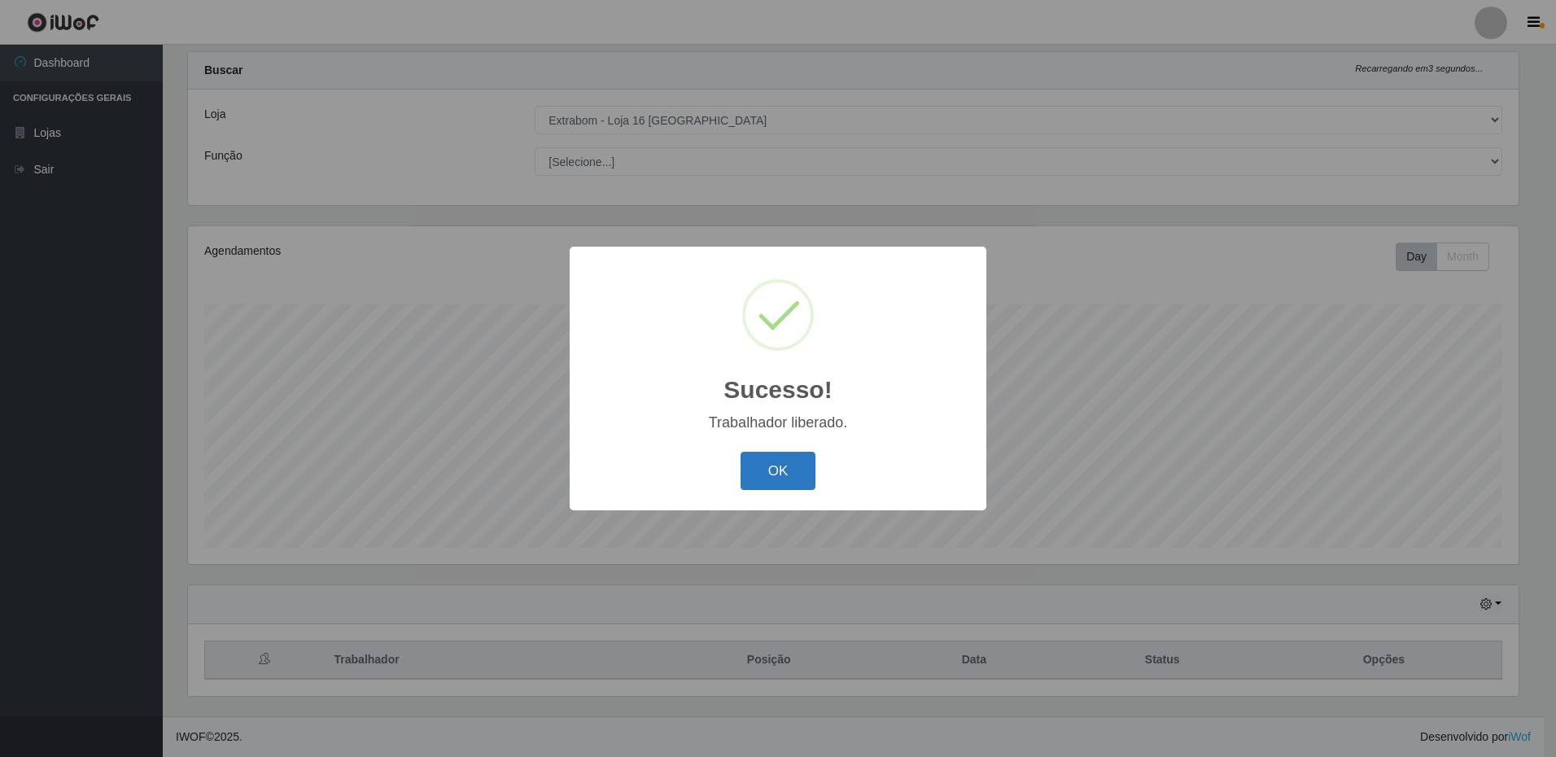
click at [772, 482] on button "OK" at bounding box center [778, 471] width 76 height 38
